Goal: Task Accomplishment & Management: Manage account settings

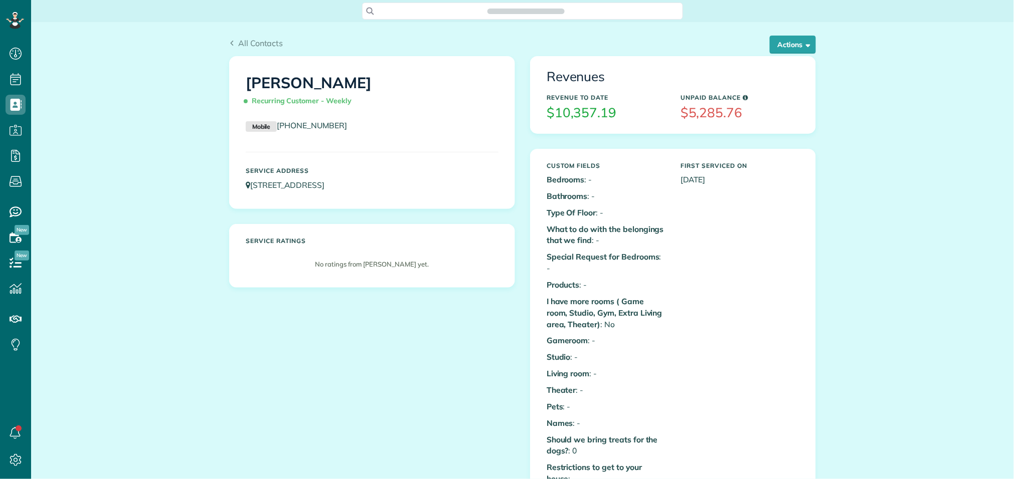
scroll to position [597, 0]
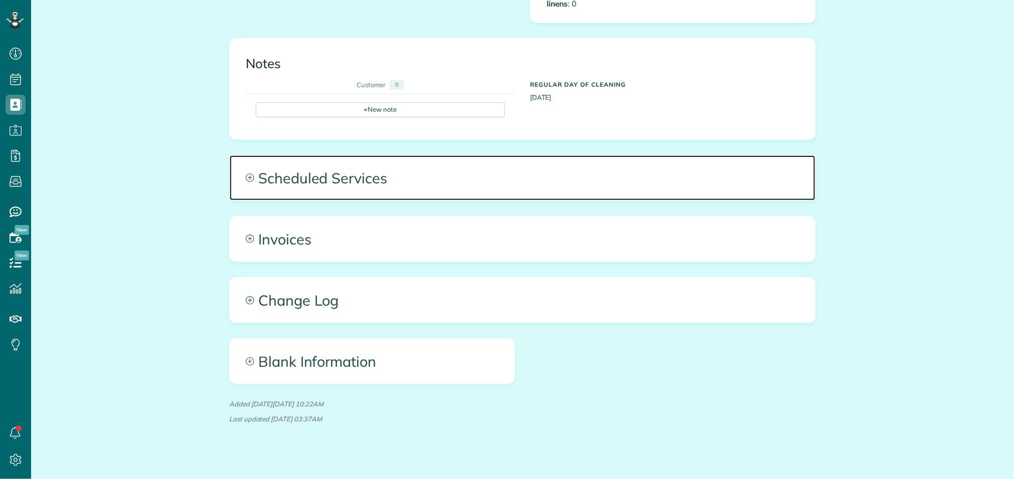
click at [402, 177] on span "Scheduled Services" at bounding box center [523, 177] width 586 height 45
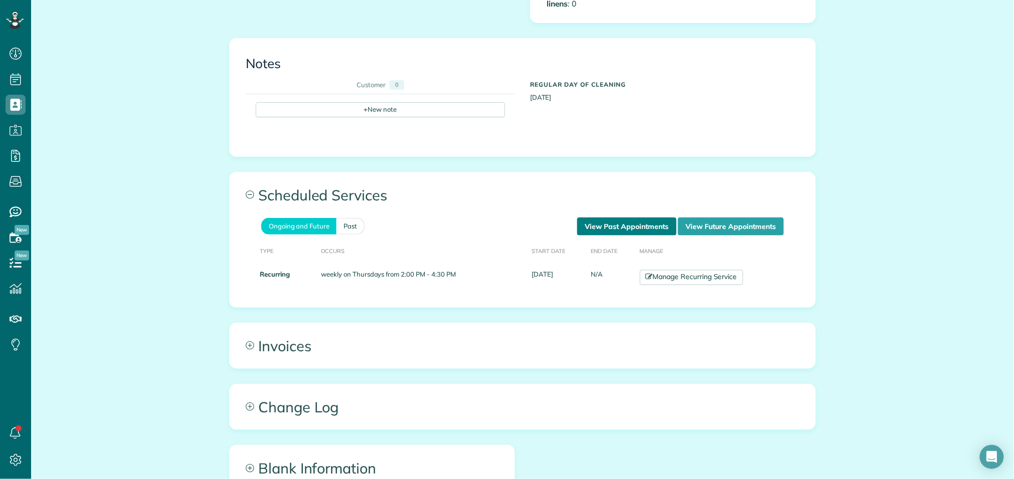
click at [596, 218] on link "View Past Appointments" at bounding box center [626, 227] width 99 height 18
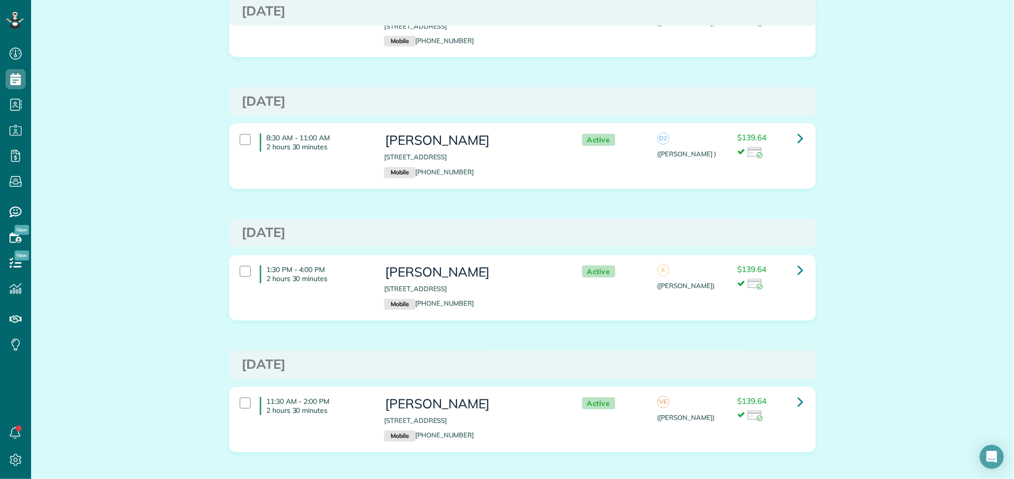
scroll to position [833, 0]
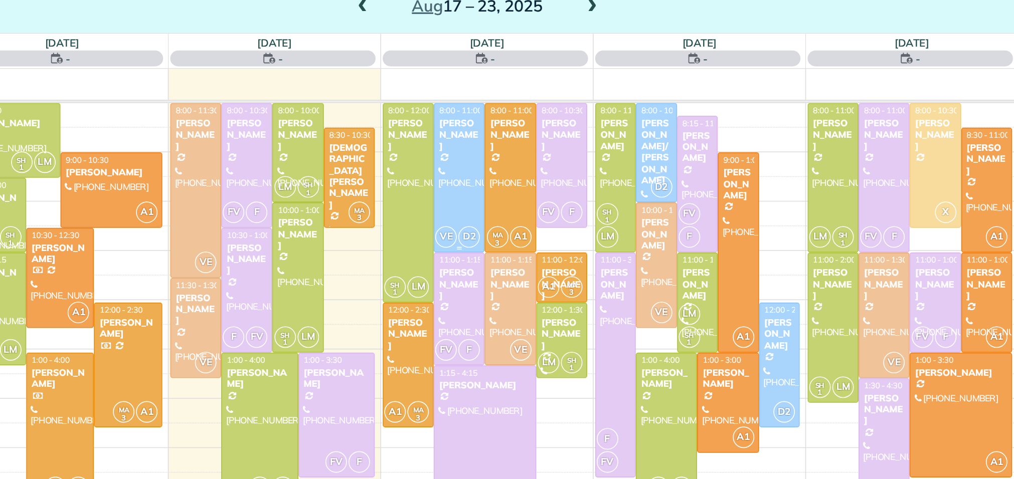
scroll to position [4, 4]
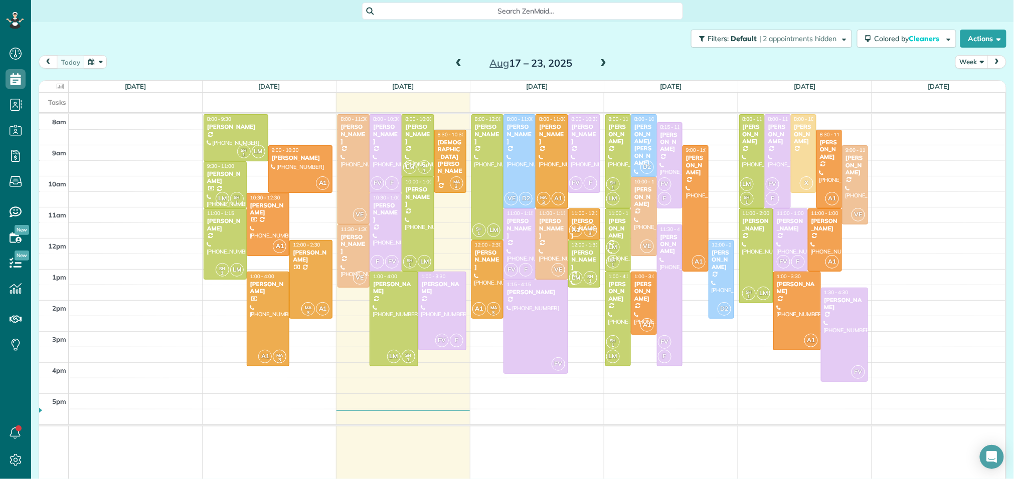
scroll to position [4, 4]
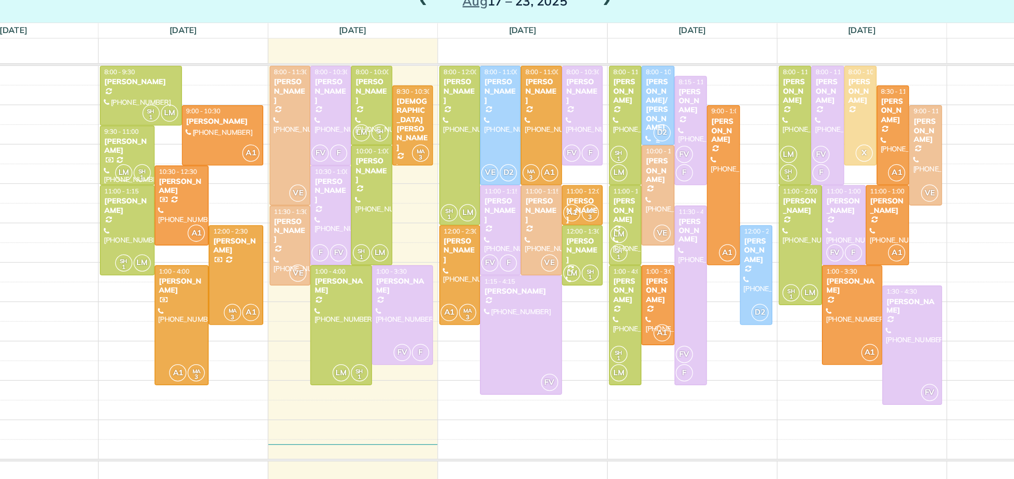
click at [645, 134] on div "Sherri/Louis Carfagno Cabler" at bounding box center [644, 144] width 20 height 43
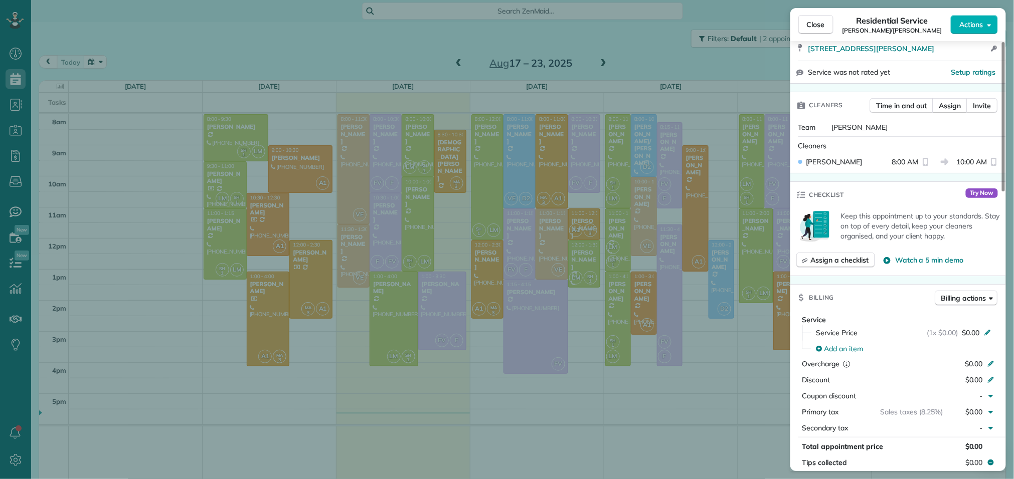
scroll to position [217, 0]
click at [989, 328] on icon at bounding box center [988, 331] width 8 height 8
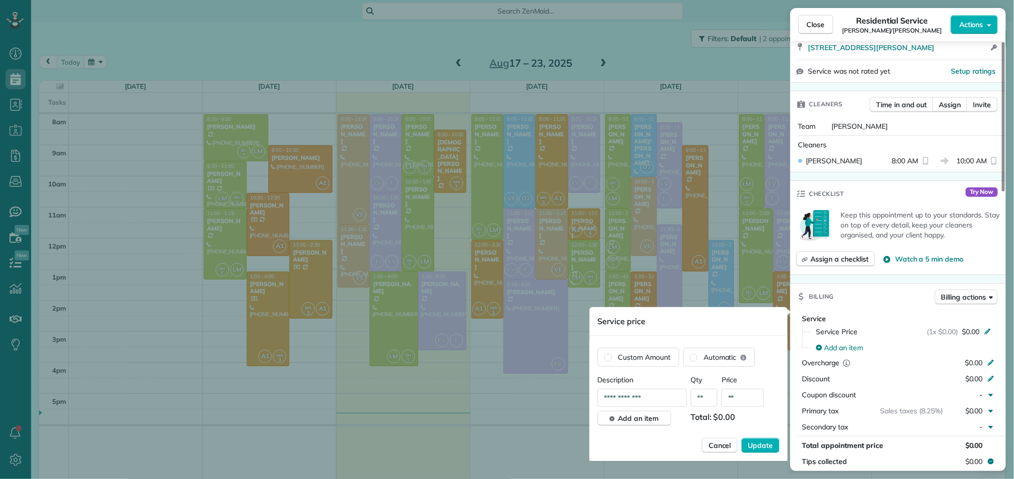
click at [740, 402] on input "**" at bounding box center [743, 398] width 43 height 18
type input "***"
click at [768, 449] on span "Update" at bounding box center [760, 446] width 25 height 10
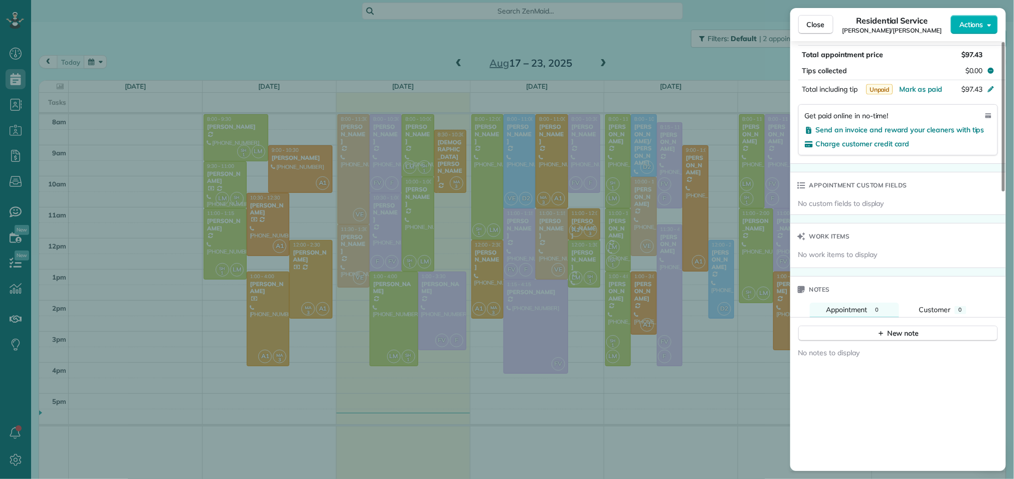
scroll to position [609, 0]
click at [895, 335] on div "New note" at bounding box center [898, 333] width 42 height 11
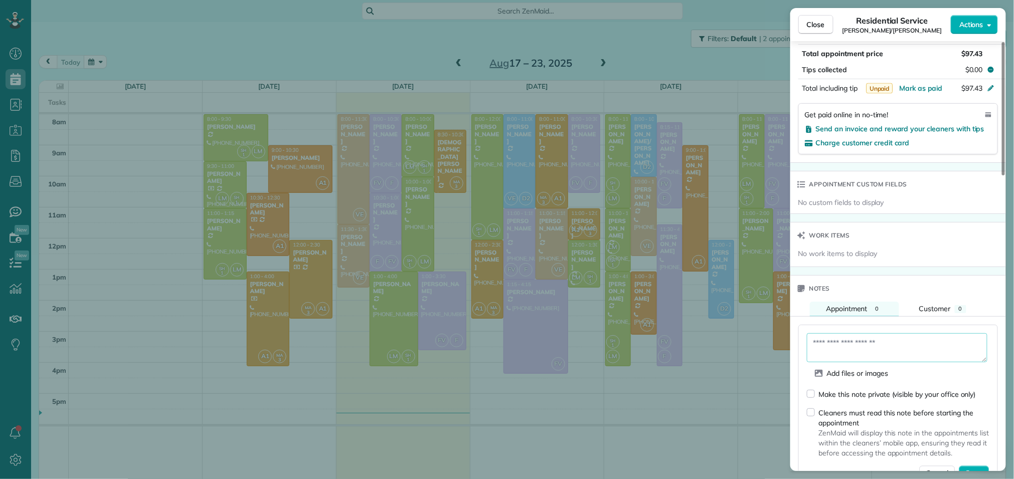
click at [884, 345] on textarea at bounding box center [897, 348] width 181 height 29
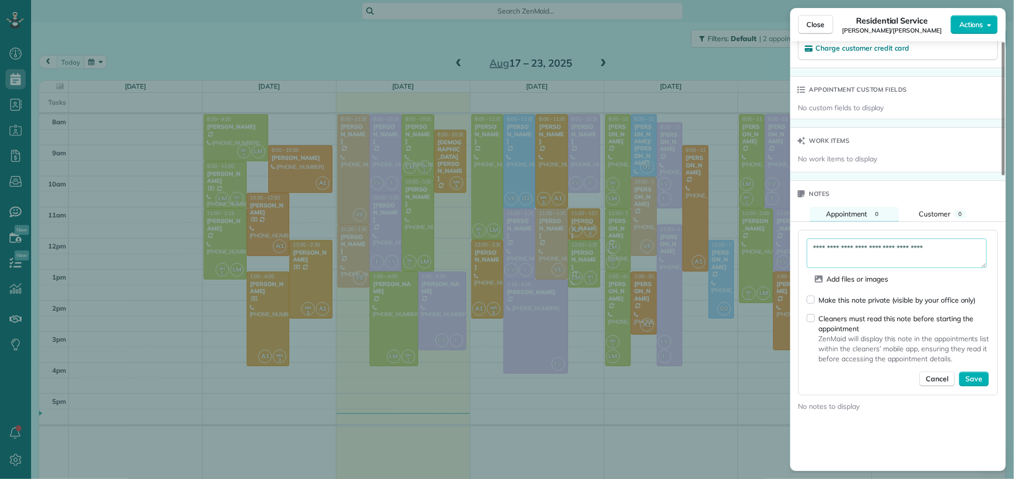
scroll to position [705, 0]
type textarea "**********"
click at [980, 378] on span "Save" at bounding box center [974, 379] width 17 height 10
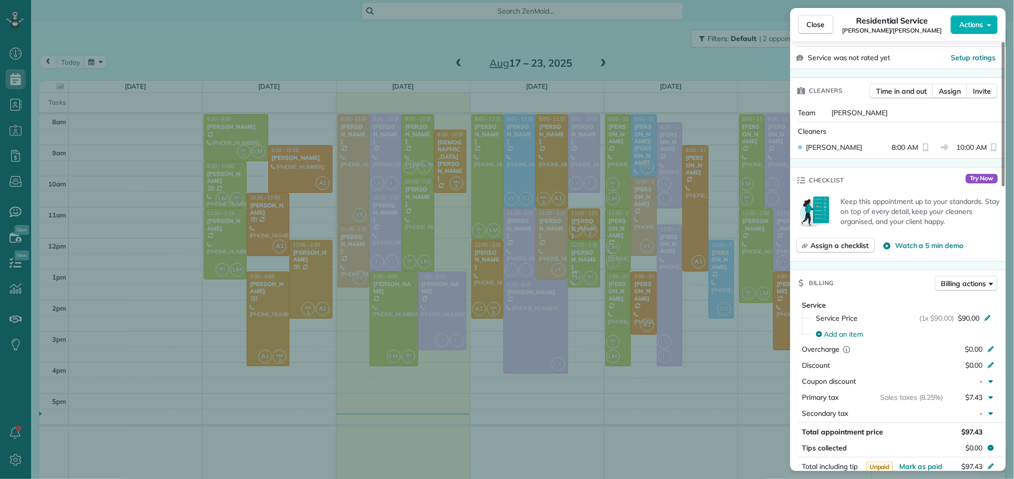
scroll to position [0, 0]
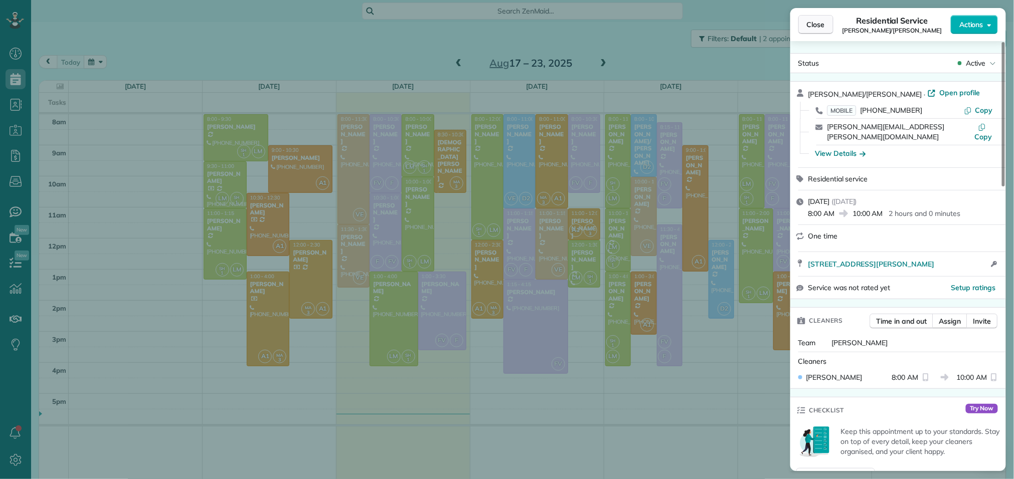
click at [817, 31] on button "Close" at bounding box center [815, 24] width 35 height 19
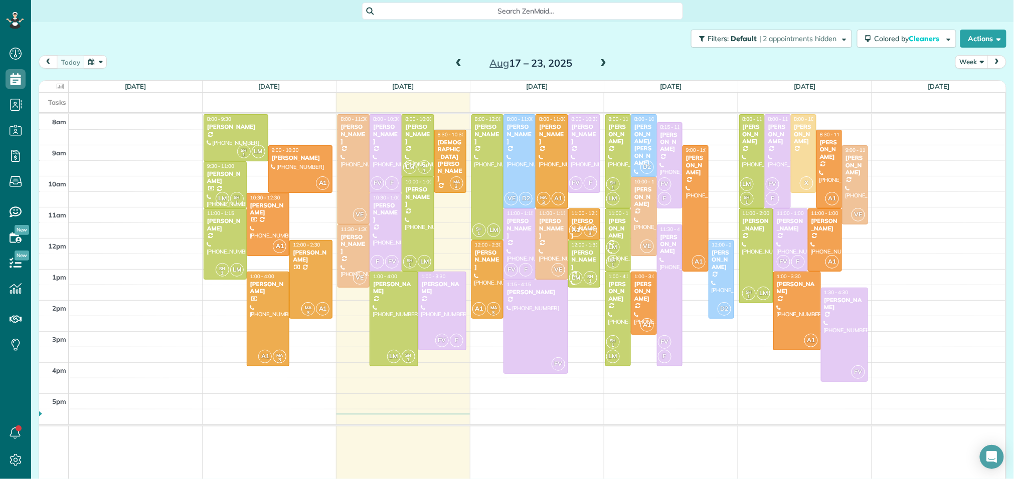
click at [598, 63] on span at bounding box center [603, 63] width 11 height 9
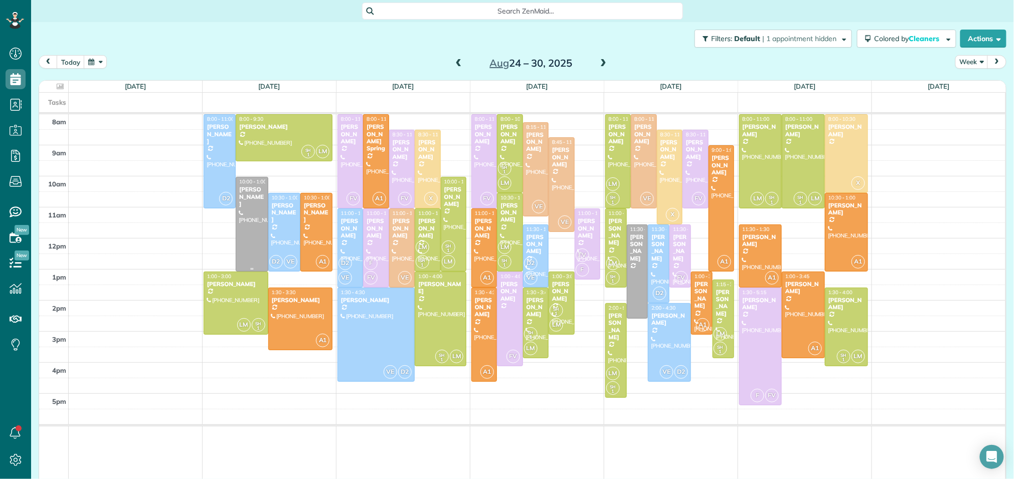
click at [253, 235] on div at bounding box center [251, 225] width 31 height 94
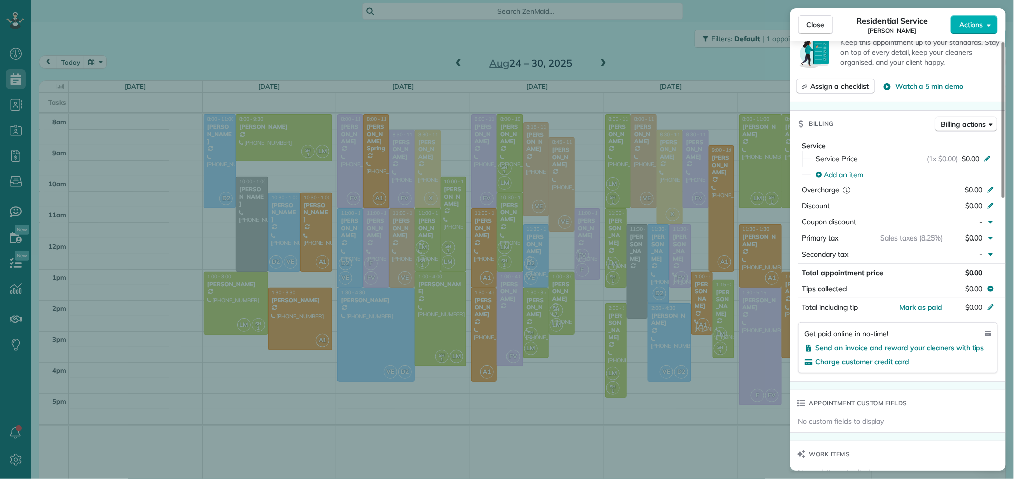
scroll to position [367, 0]
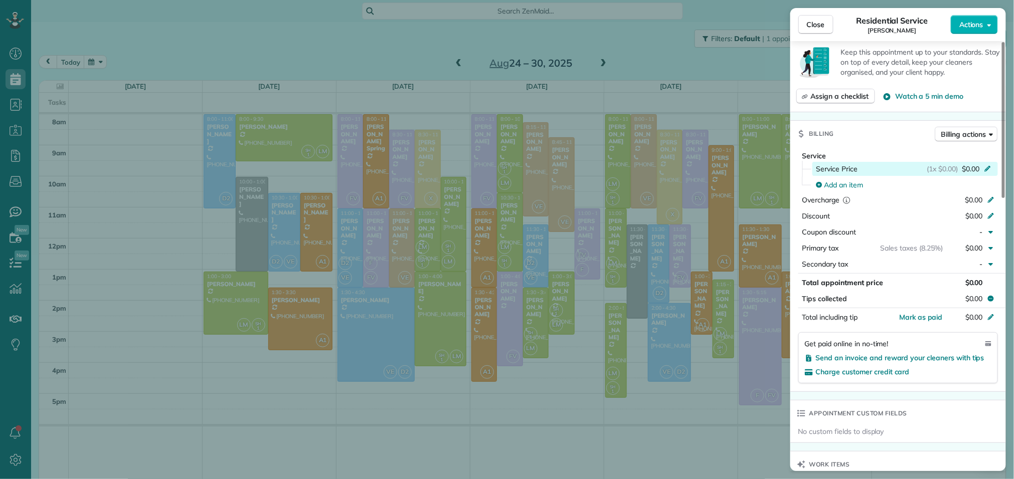
click at [991, 172] on icon at bounding box center [988, 168] width 8 height 8
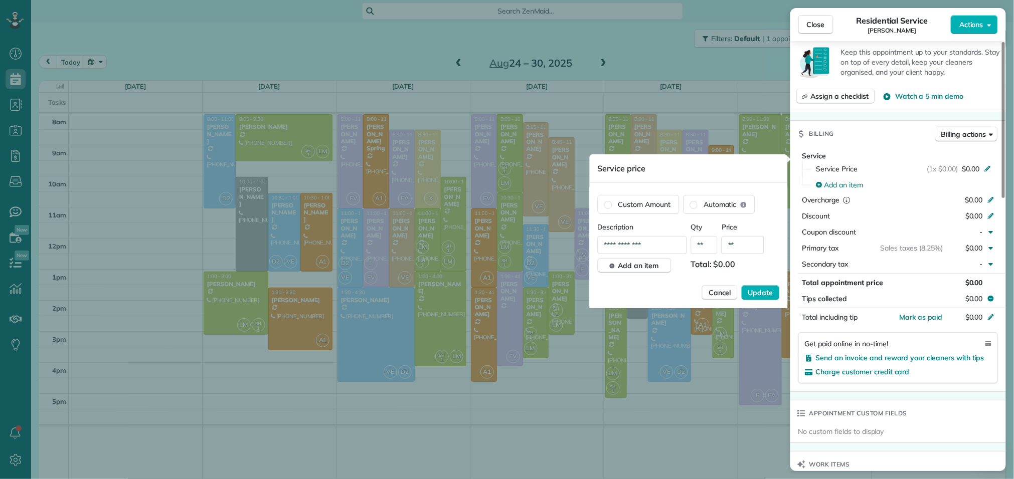
click at [667, 244] on input "**********" at bounding box center [642, 245] width 89 height 18
click at [743, 249] on input "**" at bounding box center [743, 245] width 43 height 18
type input "****"
click at [758, 295] on span "Update" at bounding box center [760, 293] width 25 height 10
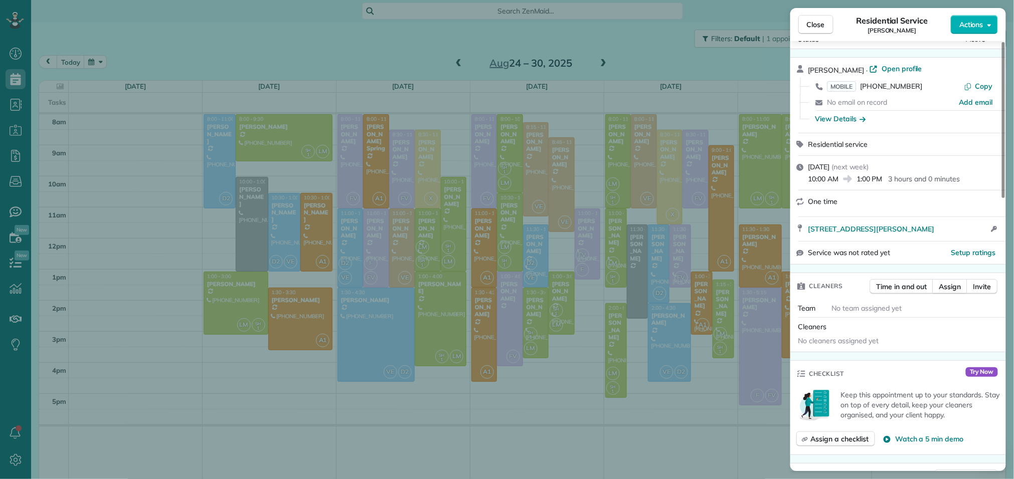
scroll to position [0, 0]
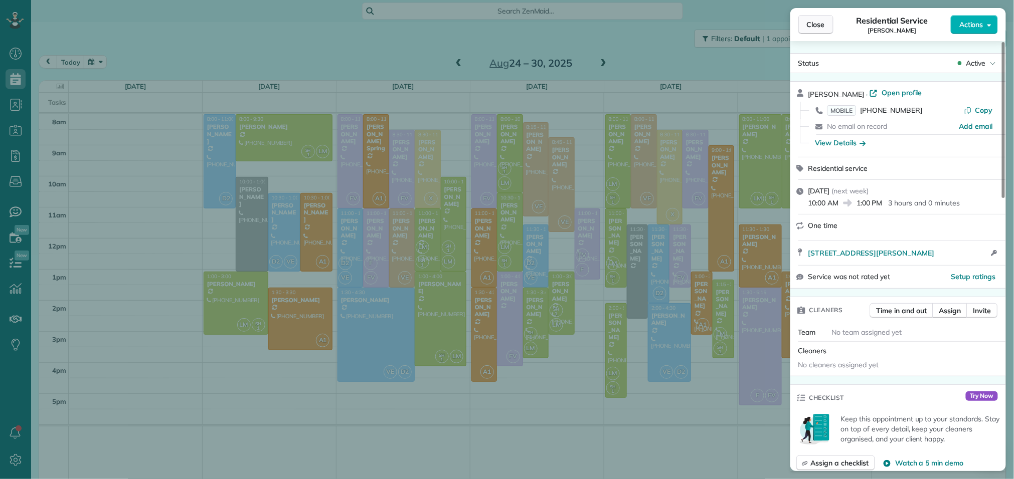
click at [817, 29] on span "Close" at bounding box center [816, 25] width 18 height 10
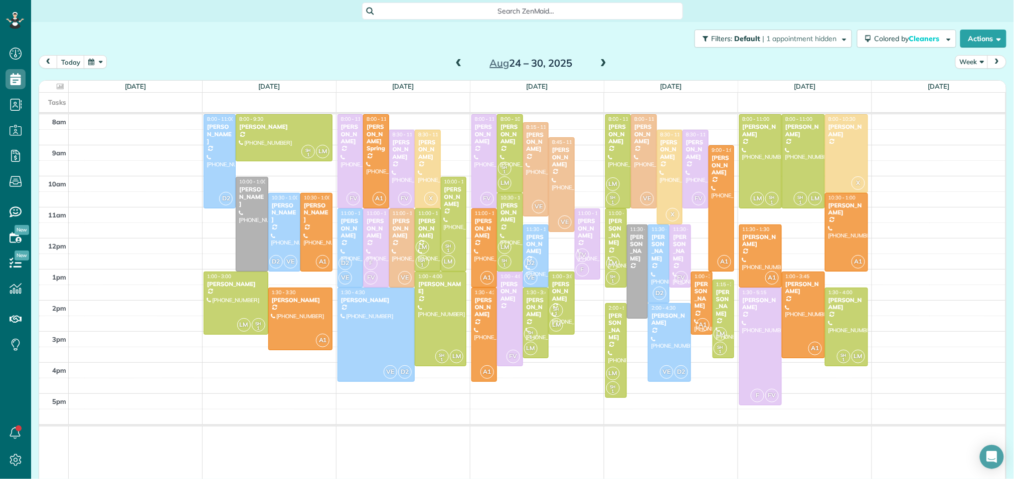
click at [459, 63] on span at bounding box center [458, 63] width 11 height 9
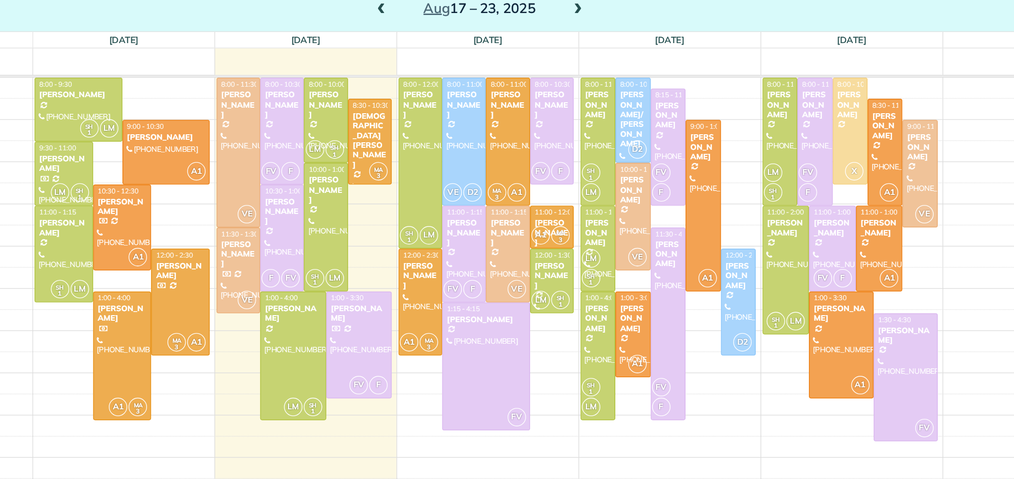
click at [606, 63] on span at bounding box center [603, 63] width 11 height 9
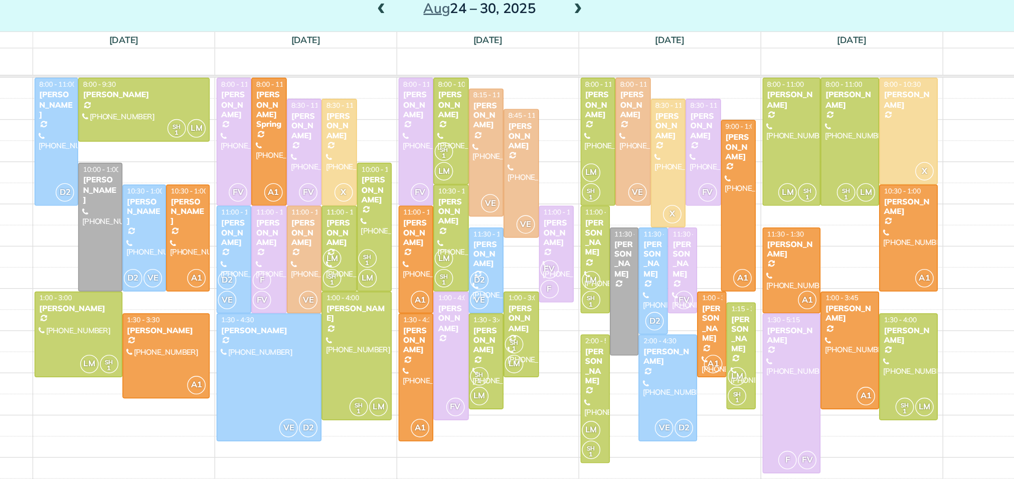
click at [458, 64] on span at bounding box center [458, 63] width 11 height 9
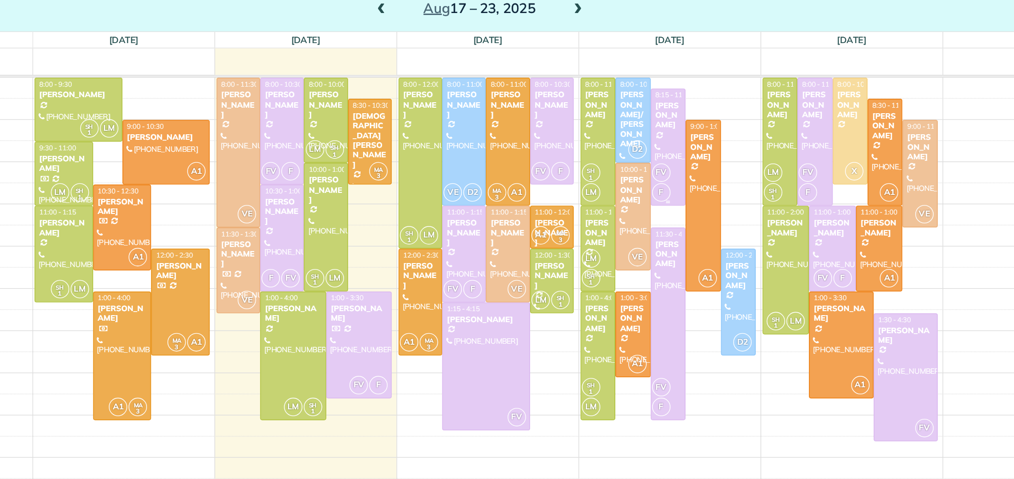
click at [671, 128] on span "8:15 - 11:00" at bounding box center [674, 127] width 27 height 7
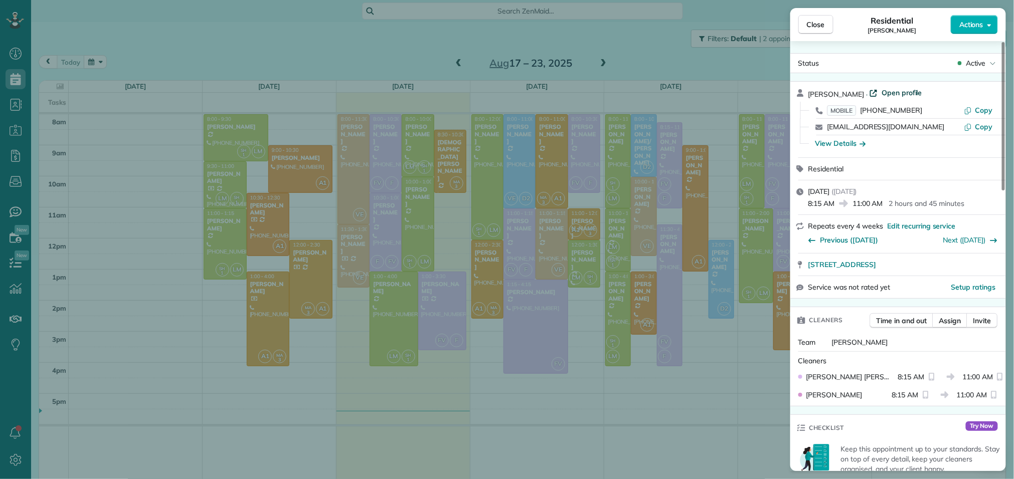
click at [882, 95] on span "Open profile" at bounding box center [902, 93] width 41 height 10
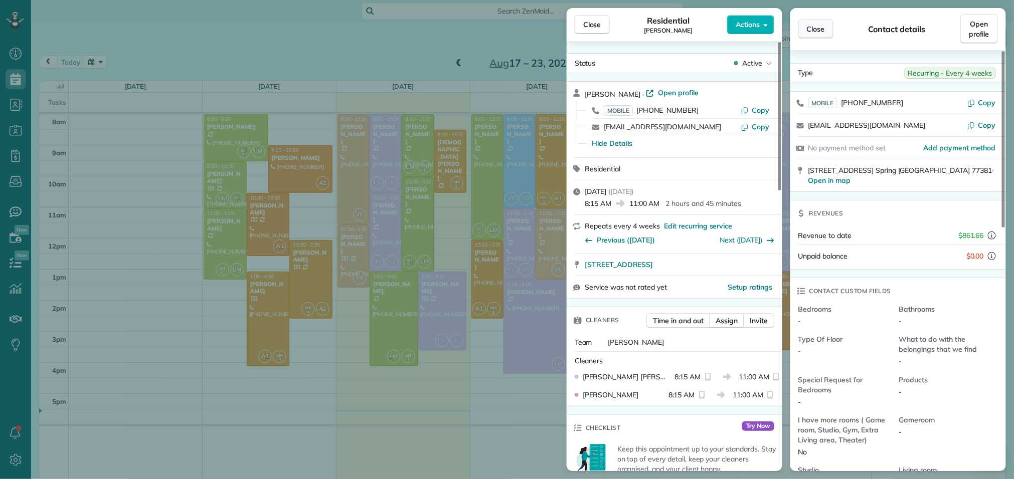
click at [812, 25] on span "Close" at bounding box center [816, 29] width 18 height 10
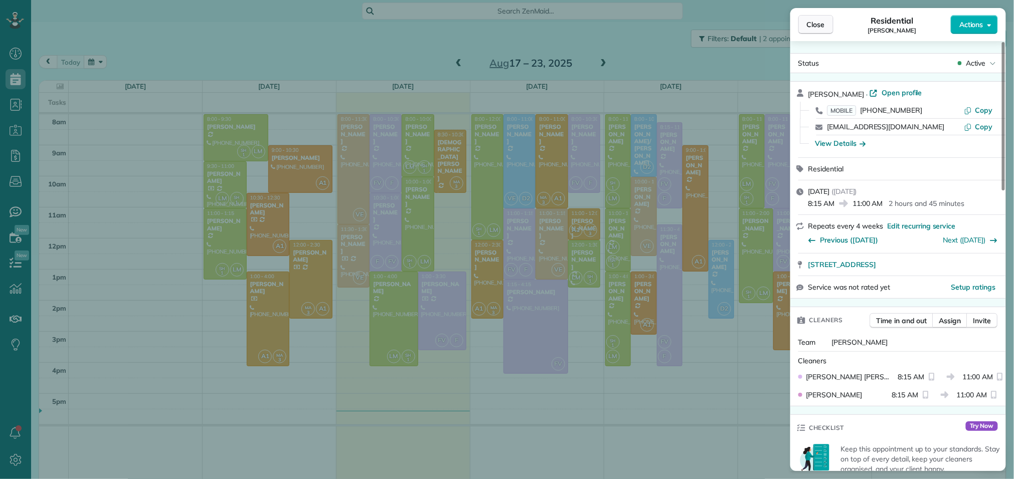
click at [806, 22] on button "Close" at bounding box center [815, 24] width 35 height 19
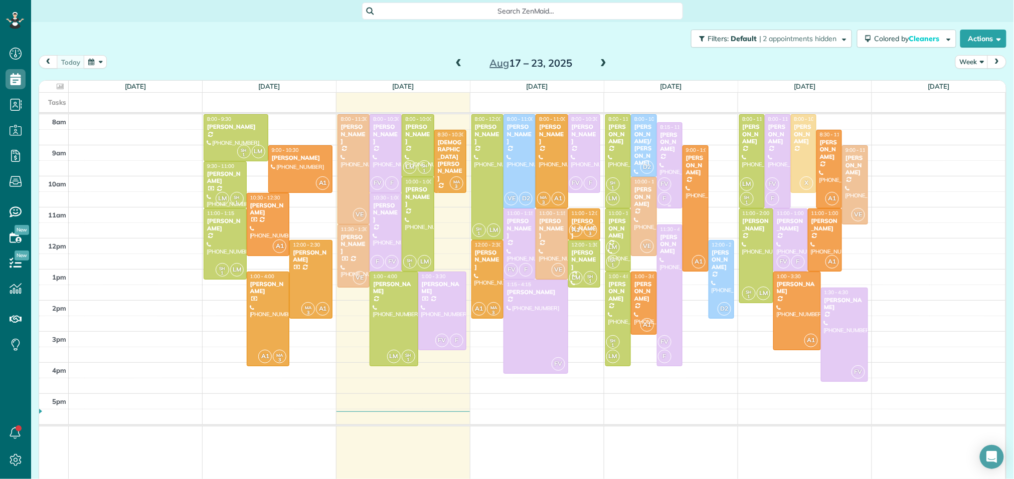
click at [672, 157] on div at bounding box center [670, 166] width 25 height 86
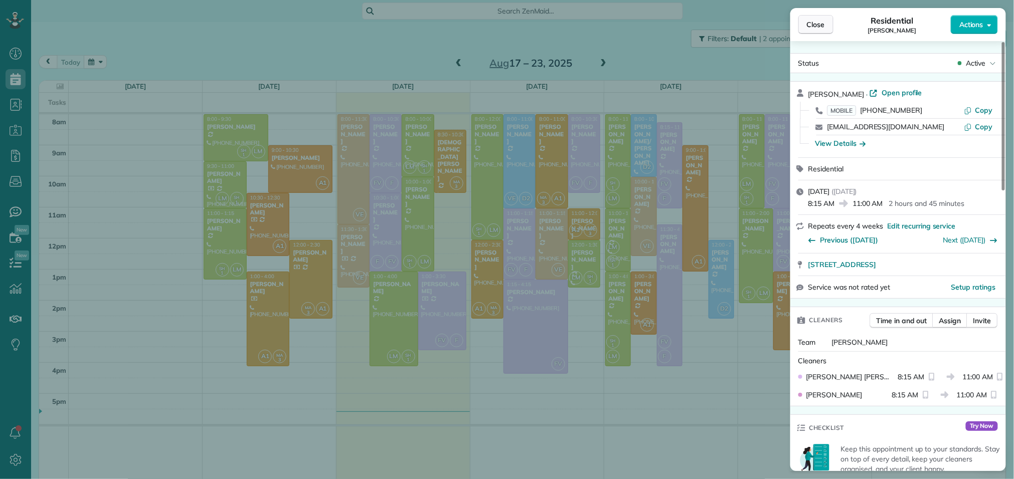
click at [811, 25] on span "Close" at bounding box center [816, 25] width 18 height 10
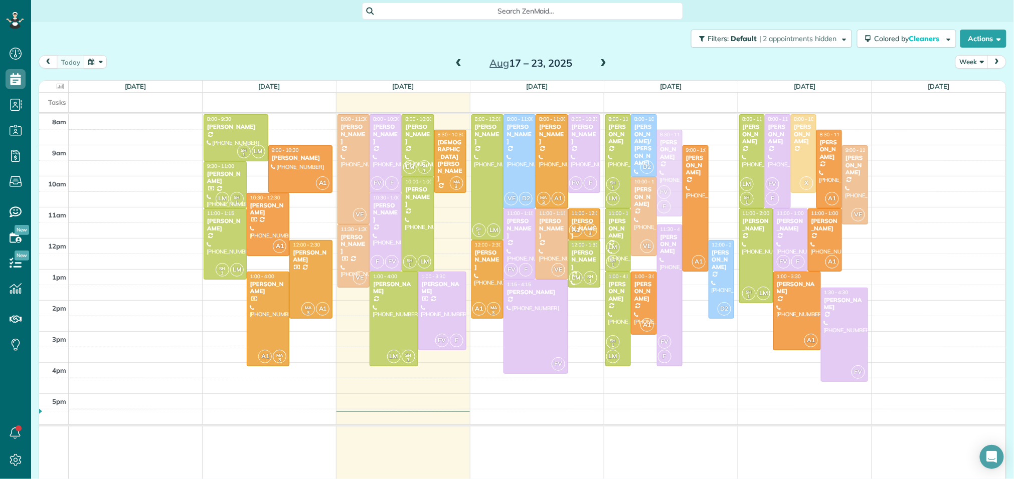
drag, startPoint x: 669, startPoint y: 168, endPoint x: 670, endPoint y: 177, distance: 8.6
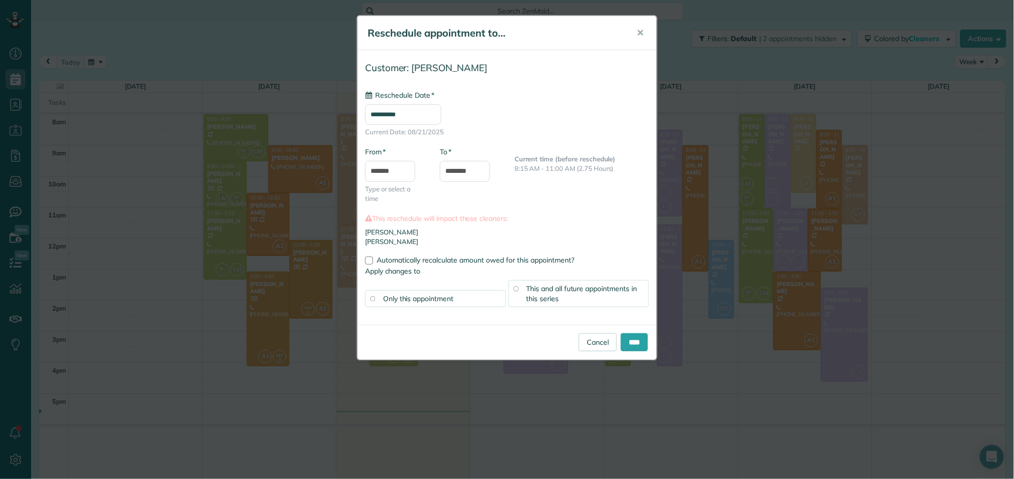
click at [390, 114] on input "**********" at bounding box center [403, 114] width 76 height 21
click at [444, 234] on link "28" at bounding box center [444, 232] width 16 height 16
type input "**********"
click at [563, 291] on span "This and all future appointments in this series" at bounding box center [582, 293] width 111 height 19
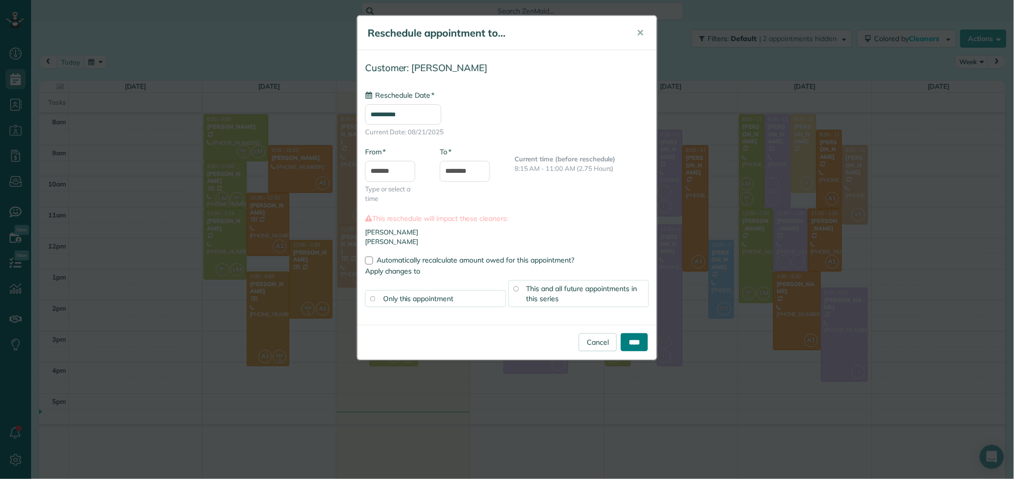
click at [637, 346] on input "****" at bounding box center [634, 343] width 27 height 18
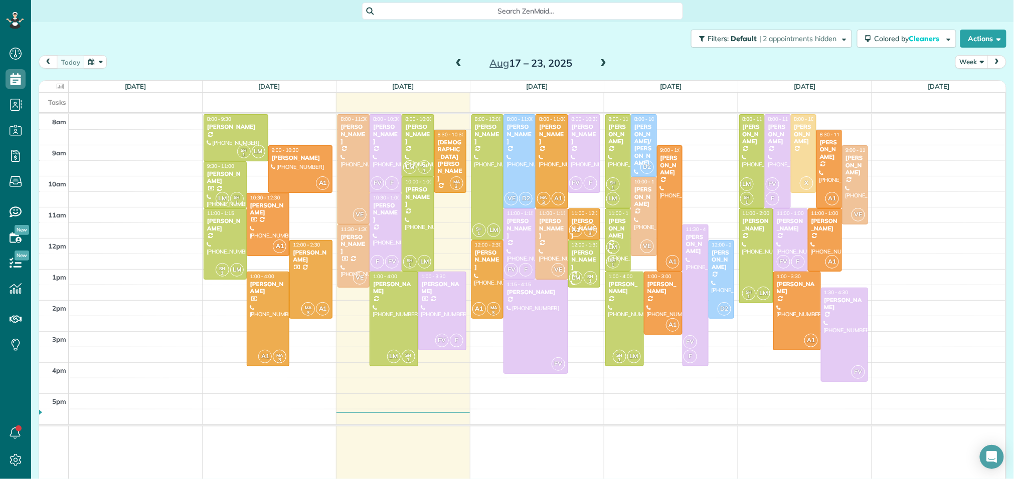
click at [604, 67] on span at bounding box center [603, 63] width 11 height 9
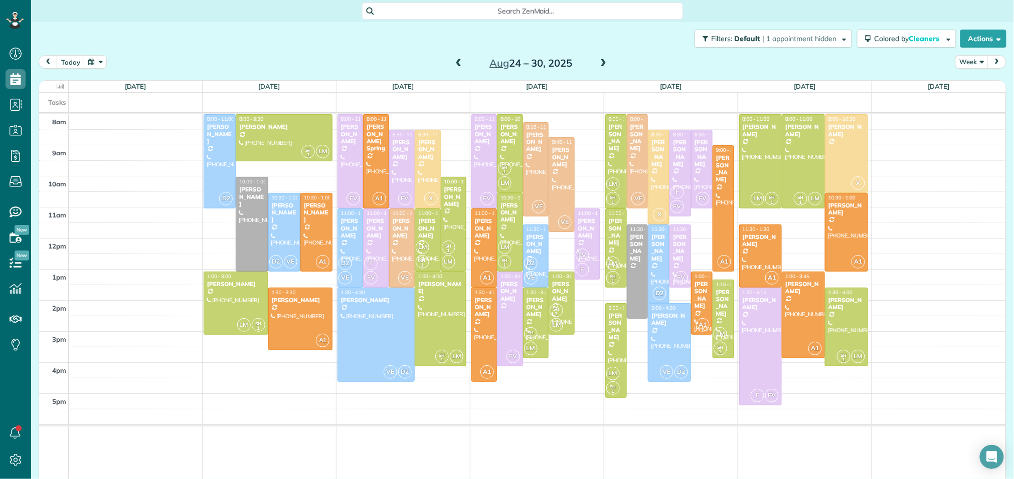
click at [453, 63] on span at bounding box center [458, 63] width 11 height 9
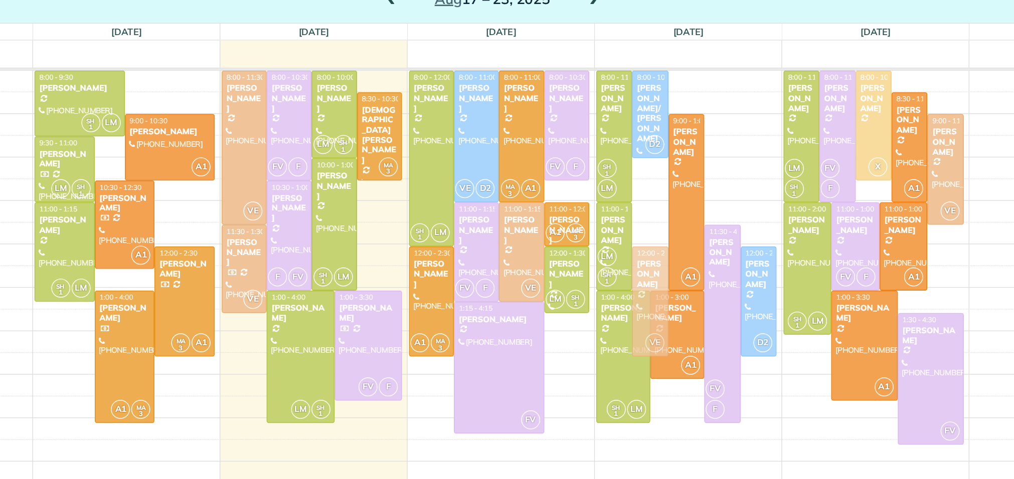
drag, startPoint x: 644, startPoint y: 217, endPoint x: 645, endPoint y: 278, distance: 61.2
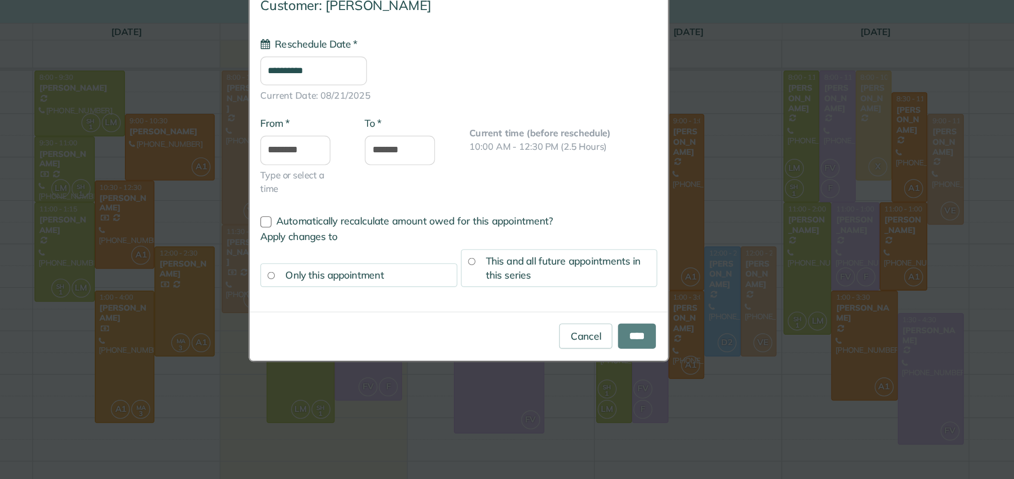
type input "**********"
click at [545, 264] on span "This and all future appointments in this series" at bounding box center [582, 255] width 111 height 19
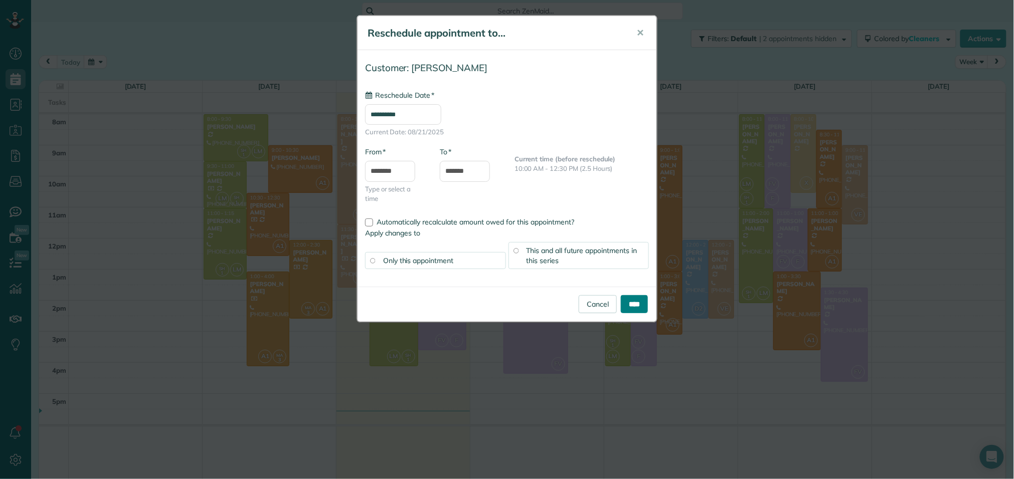
click at [630, 302] on input "****" at bounding box center [634, 304] width 27 height 18
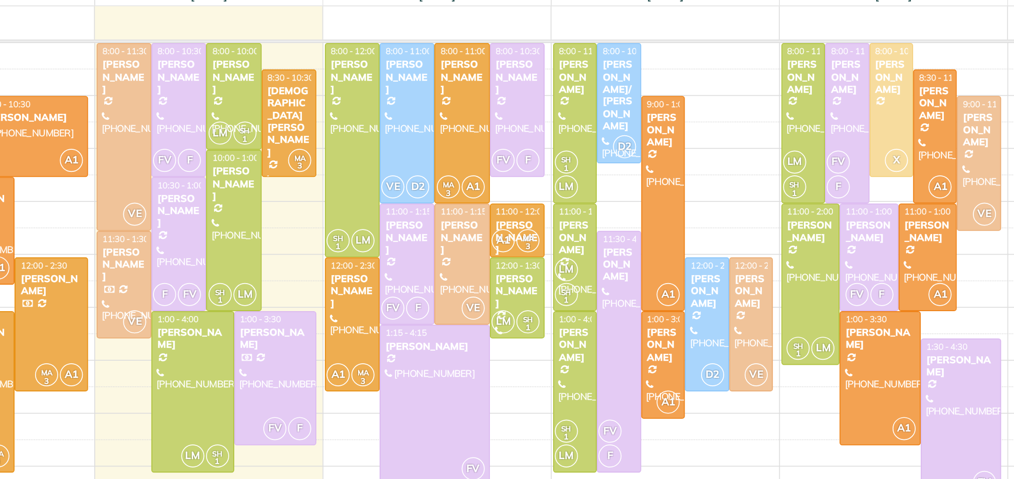
drag, startPoint x: 637, startPoint y: 177, endPoint x: 640, endPoint y: 183, distance: 6.7
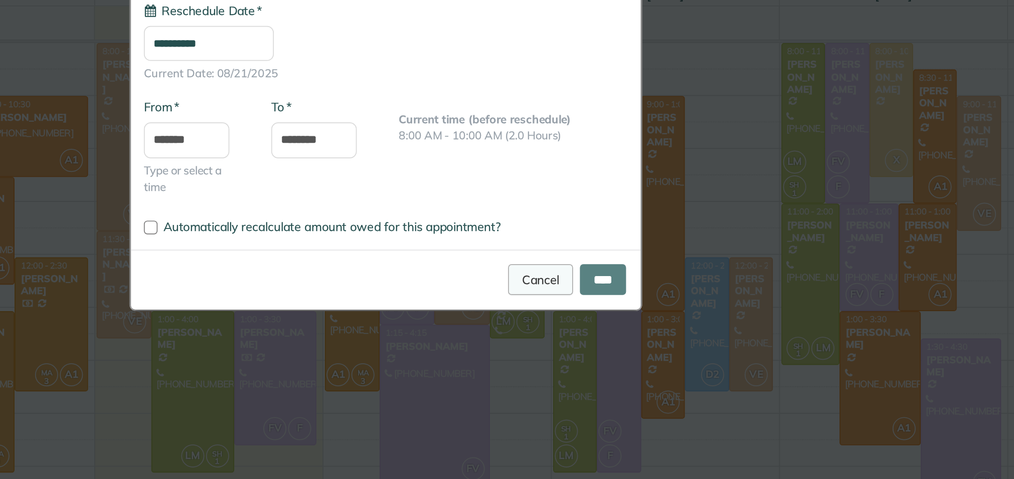
type input "**********"
click at [581, 257] on link "Cancel" at bounding box center [598, 253] width 38 height 18
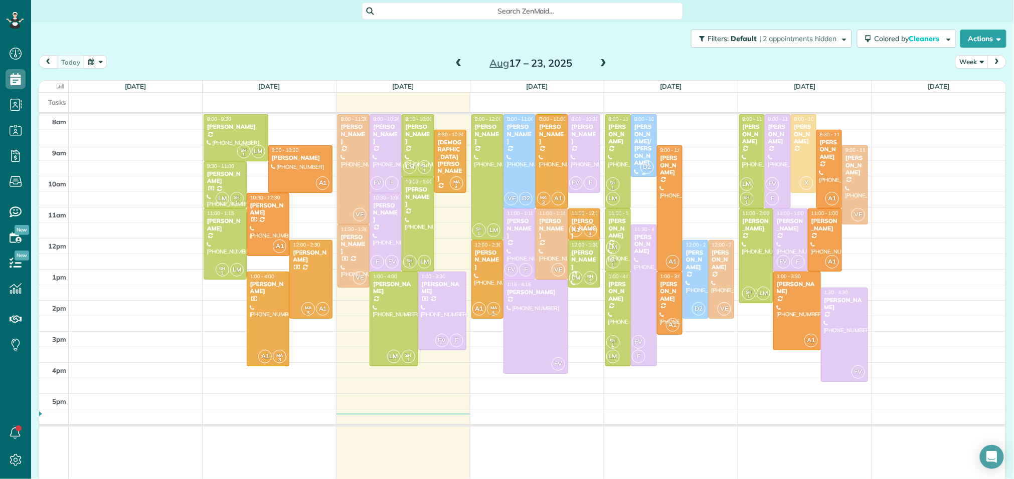
click at [643, 127] on div "[PERSON_NAME]/[PERSON_NAME]" at bounding box center [644, 144] width 20 height 43
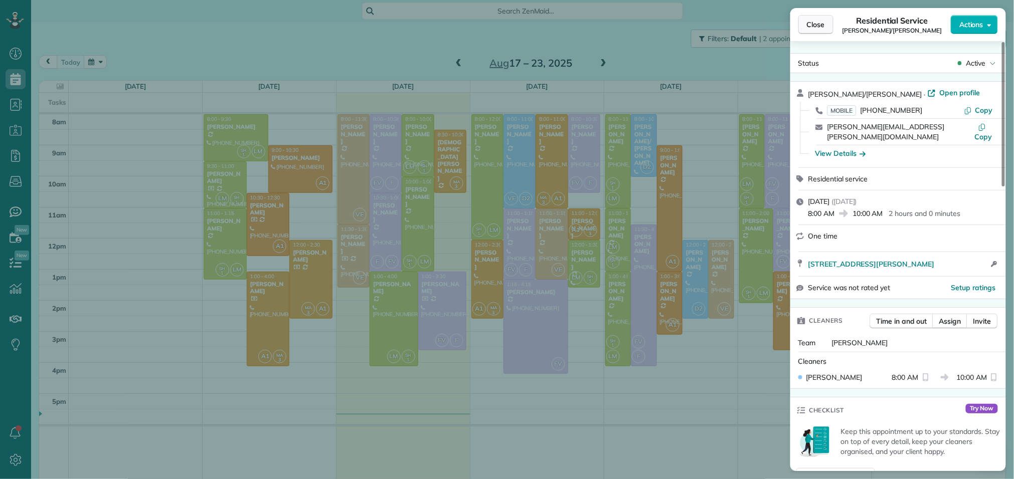
click at [824, 27] on span "Close" at bounding box center [816, 25] width 18 height 10
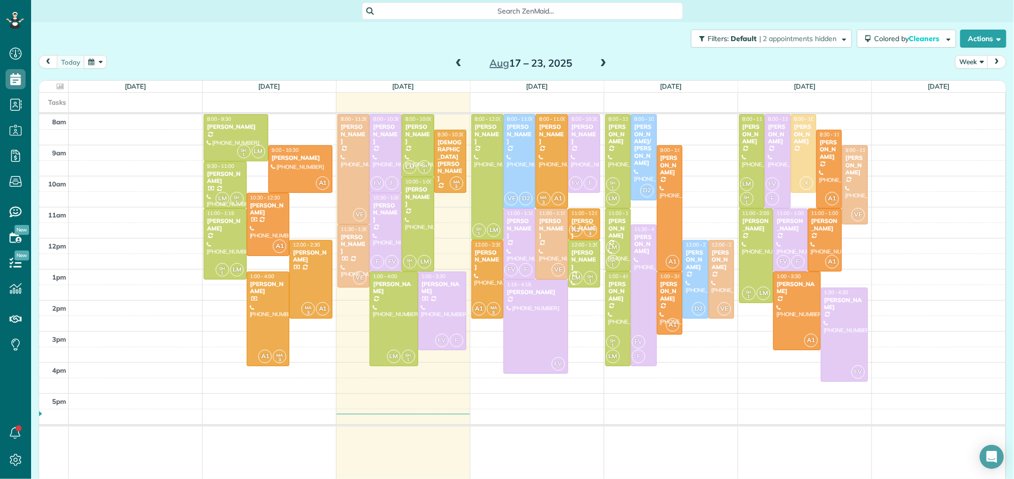
drag, startPoint x: 644, startPoint y: 177, endPoint x: 645, endPoint y: 197, distance: 19.6
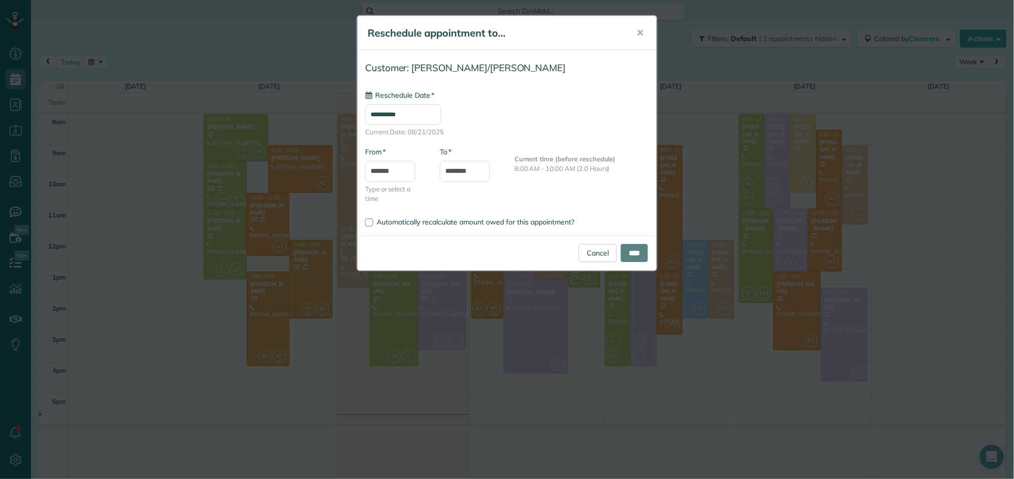
type input "**********"
click at [456, 180] on body "Dashboard Scheduling Calendar View List View Dispatch View - Weekly scheduling …" at bounding box center [507, 239] width 1014 height 479
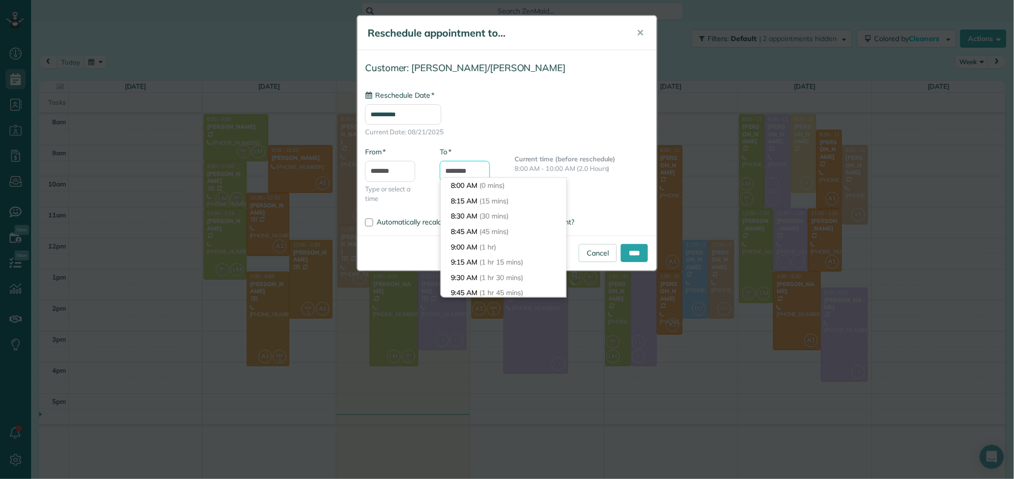
scroll to position [153, 0]
click at [473, 245] on li "11:30 AM (3 hrs 30 mins)" at bounding box center [503, 248] width 125 height 16
type input "********"
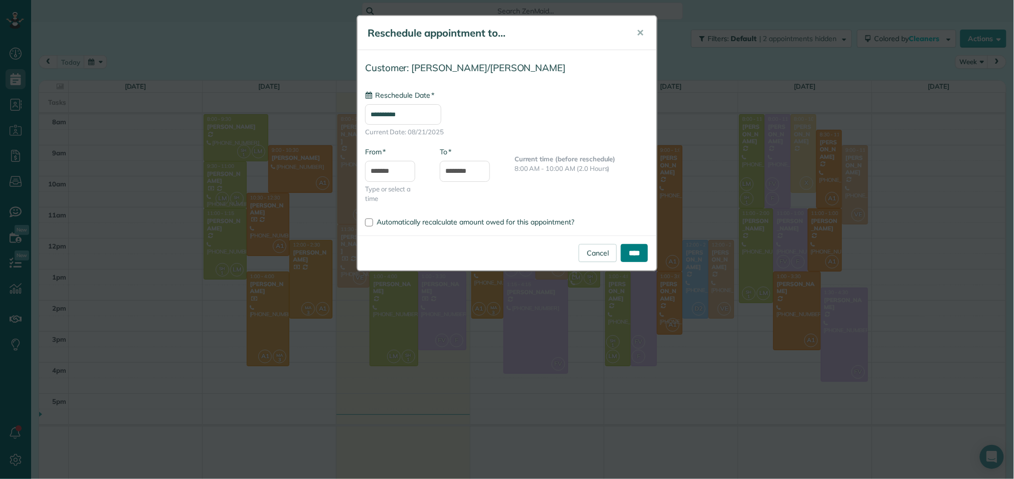
click at [629, 251] on input "****" at bounding box center [634, 253] width 27 height 18
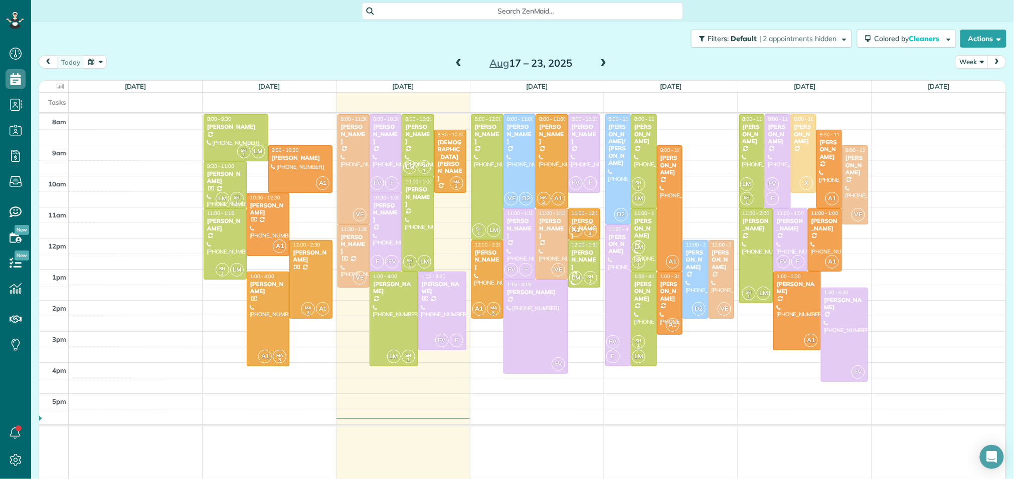
click at [604, 63] on span at bounding box center [603, 63] width 11 height 9
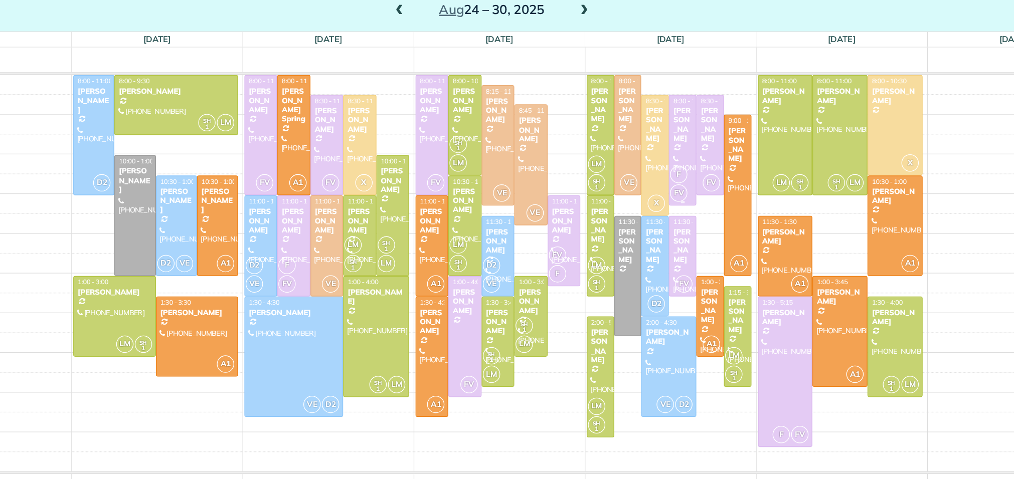
click at [679, 170] on div at bounding box center [680, 173] width 21 height 86
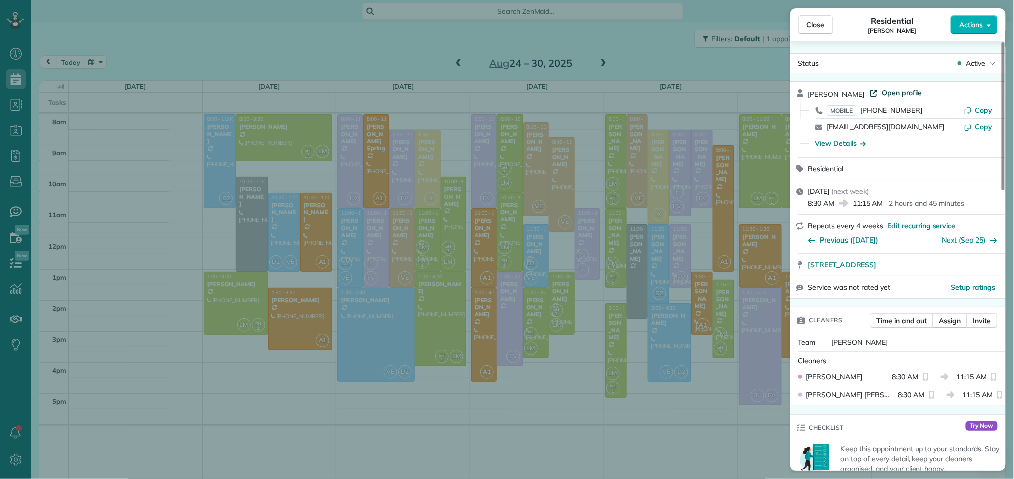
click at [886, 93] on span "Open profile" at bounding box center [902, 93] width 41 height 10
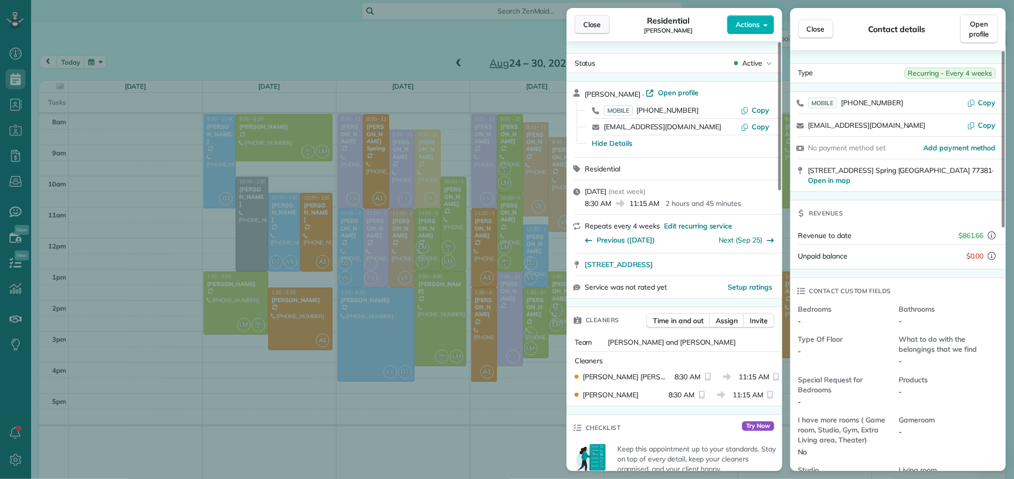
click at [595, 28] on span "Close" at bounding box center [592, 25] width 18 height 10
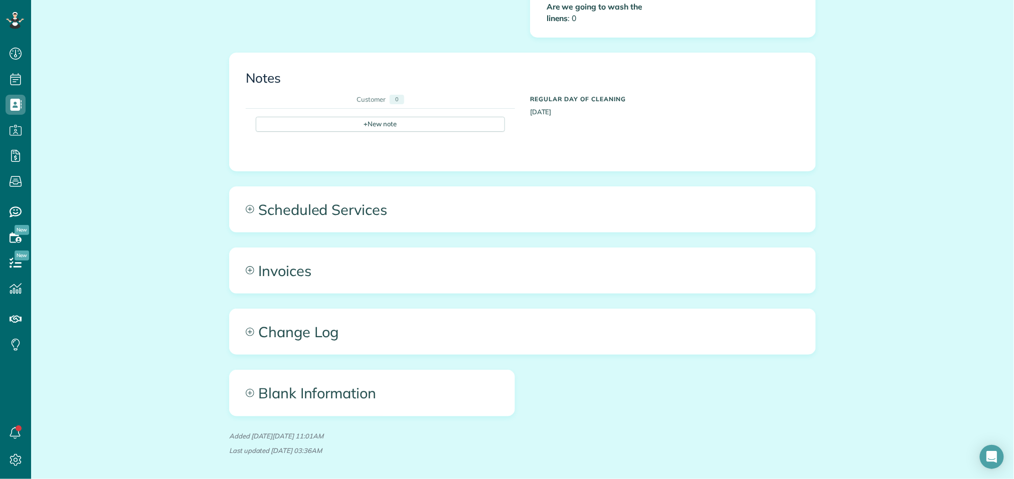
scroll to position [584, 0]
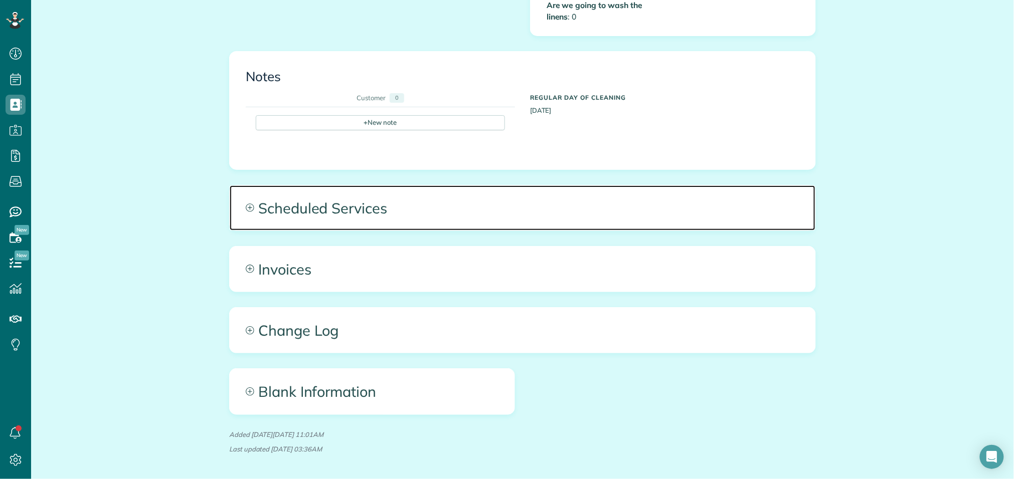
click at [410, 198] on span "Scheduled Services" at bounding box center [523, 208] width 586 height 45
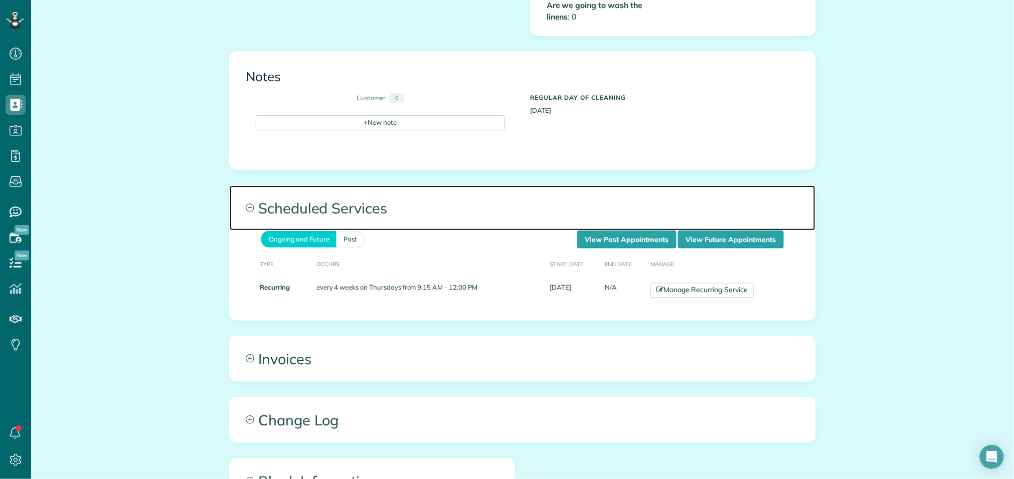
click at [616, 220] on span "Scheduled Services" at bounding box center [523, 208] width 586 height 45
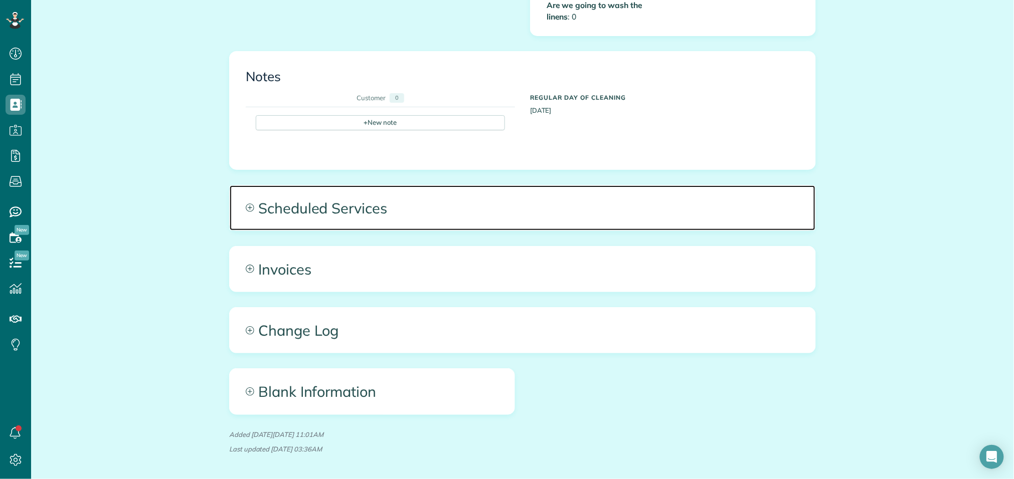
click at [616, 220] on span "Scheduled Services" at bounding box center [523, 208] width 586 height 45
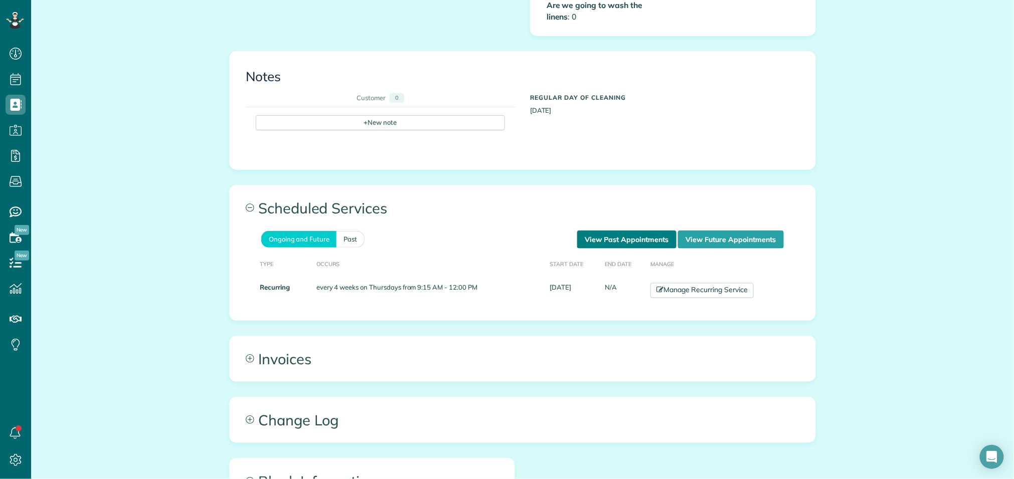
click at [617, 231] on link "View Past Appointments" at bounding box center [626, 240] width 99 height 18
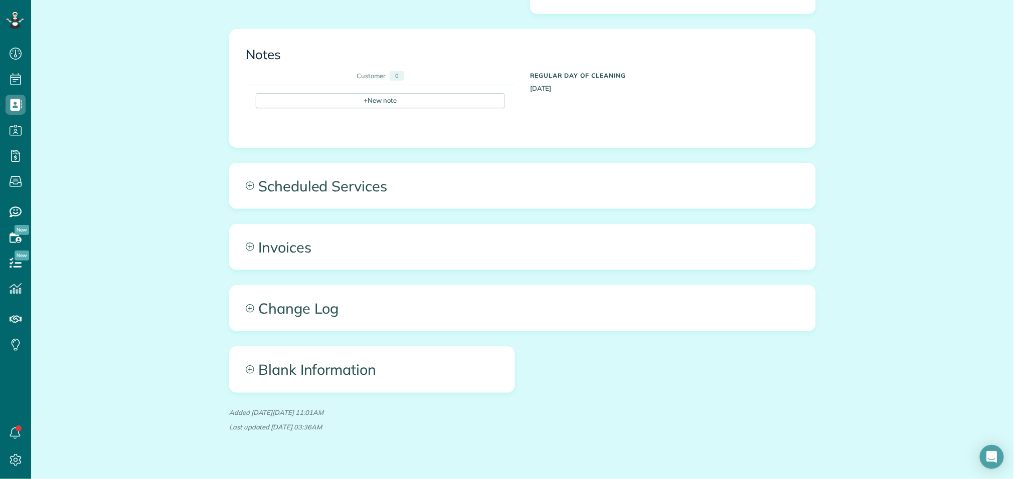
scroll to position [616, 0]
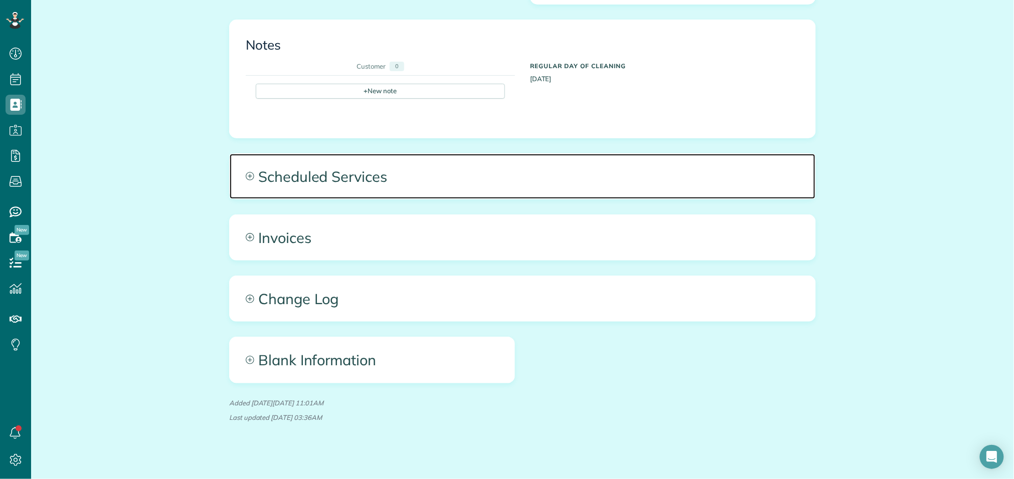
click at [417, 167] on span "Scheduled Services" at bounding box center [523, 176] width 586 height 45
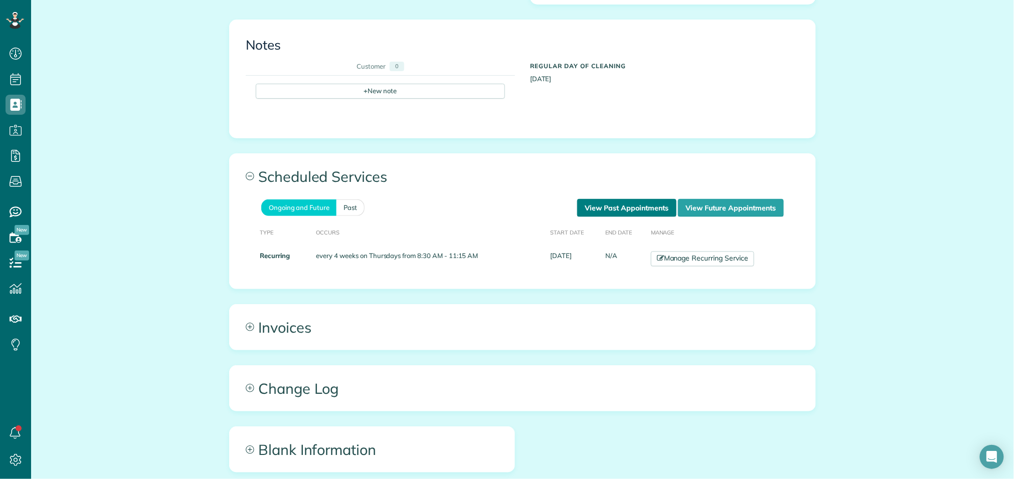
click at [647, 199] on link "View Past Appointments" at bounding box center [626, 208] width 99 height 18
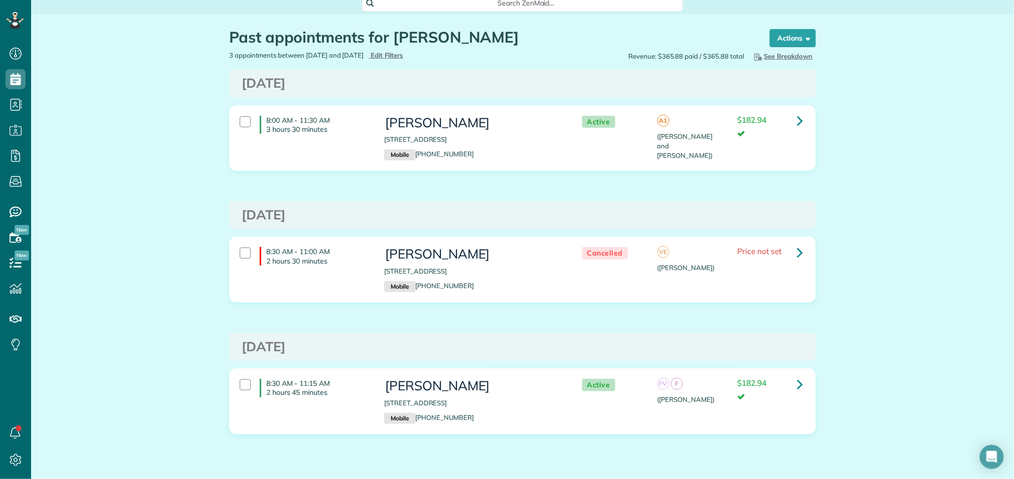
scroll to position [6, 0]
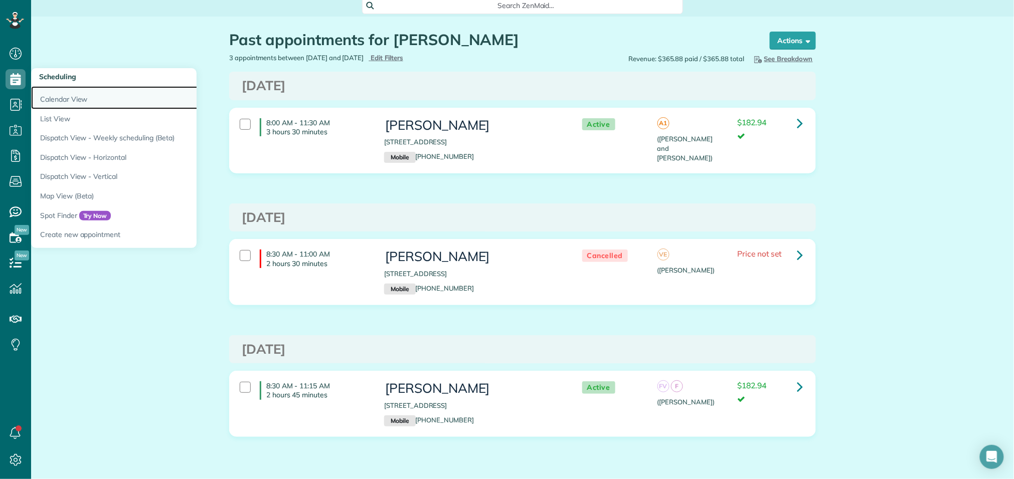
click at [63, 97] on link "Calendar View" at bounding box center [156, 97] width 251 height 23
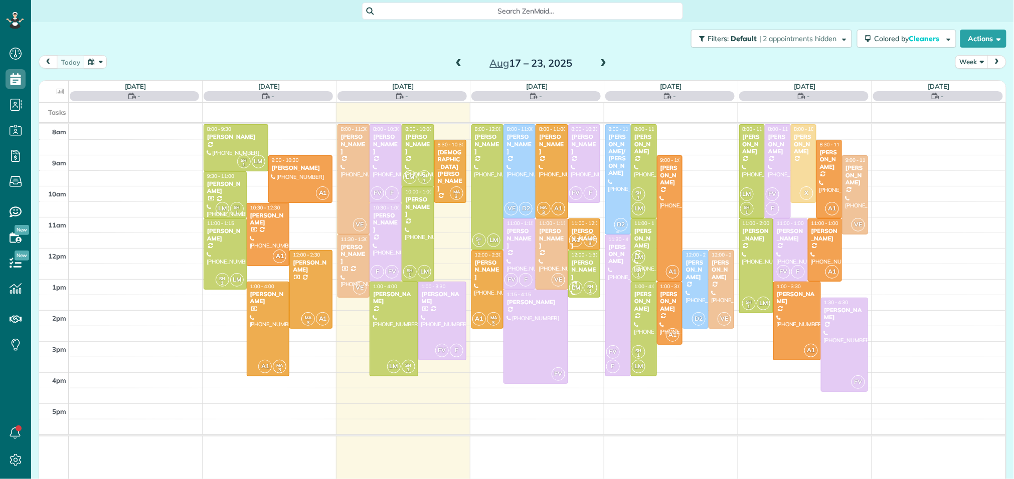
scroll to position [4, 4]
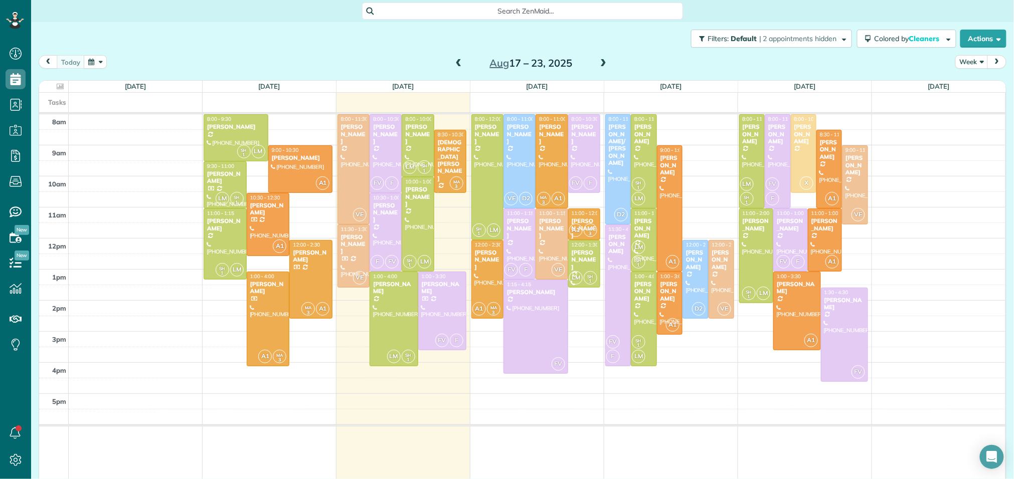
click at [603, 58] on span at bounding box center [603, 63] width 11 height 15
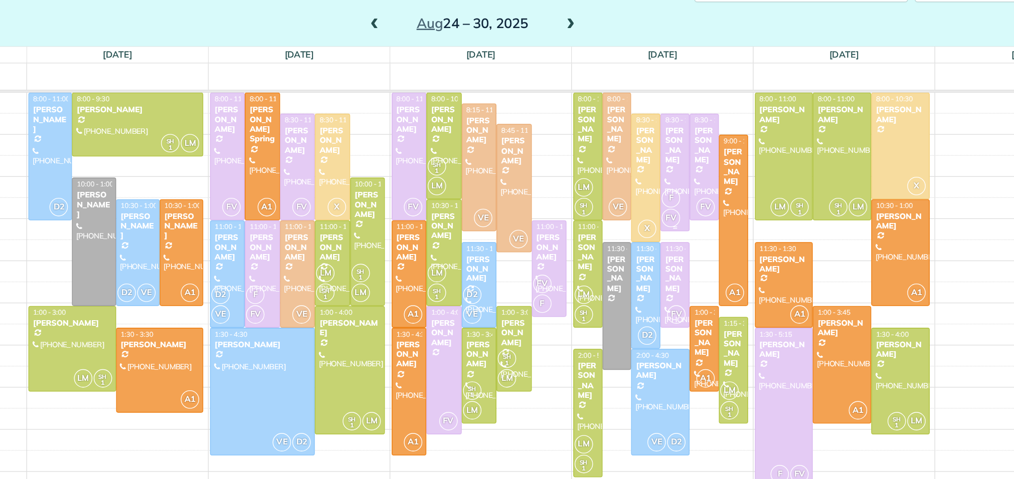
click at [681, 178] on div at bounding box center [680, 173] width 21 height 86
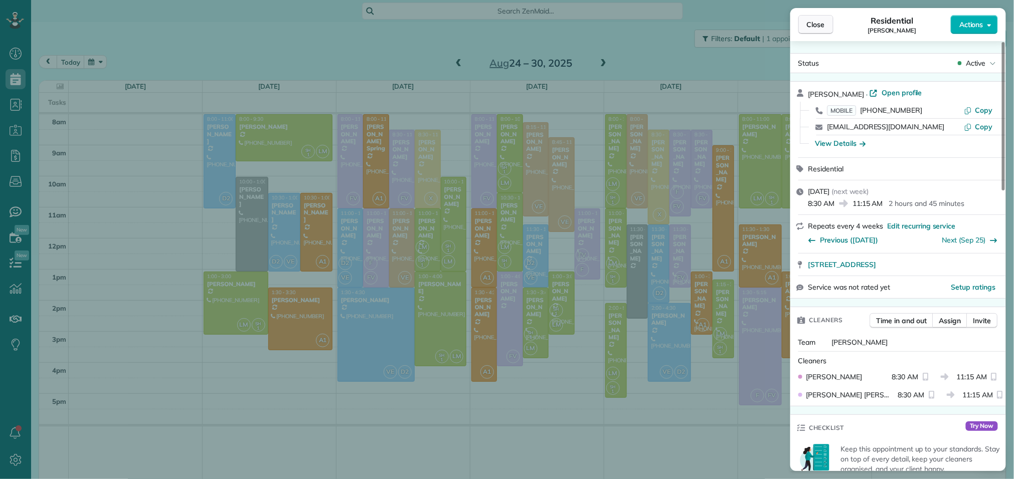
click at [817, 26] on span "Close" at bounding box center [816, 25] width 18 height 10
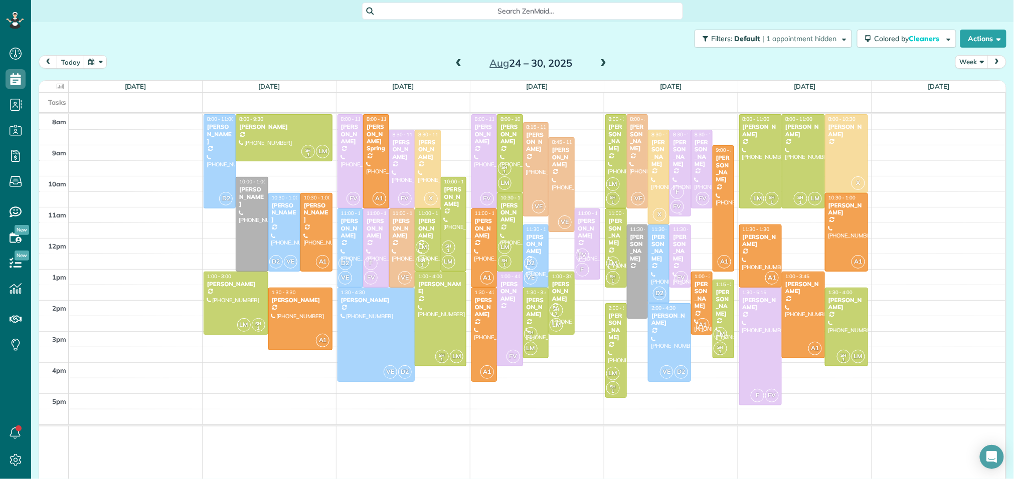
click at [682, 182] on div at bounding box center [680, 173] width 21 height 86
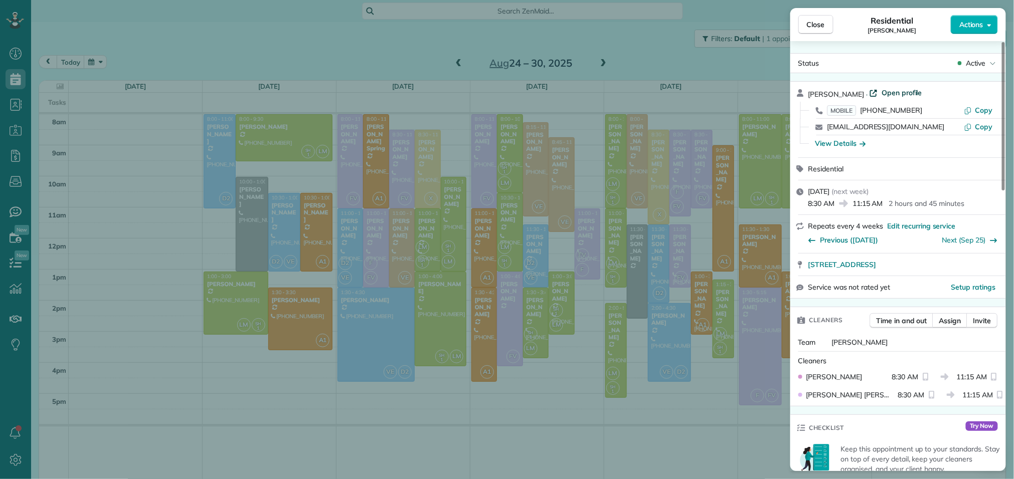
click at [894, 96] on span "Open profile" at bounding box center [902, 93] width 41 height 10
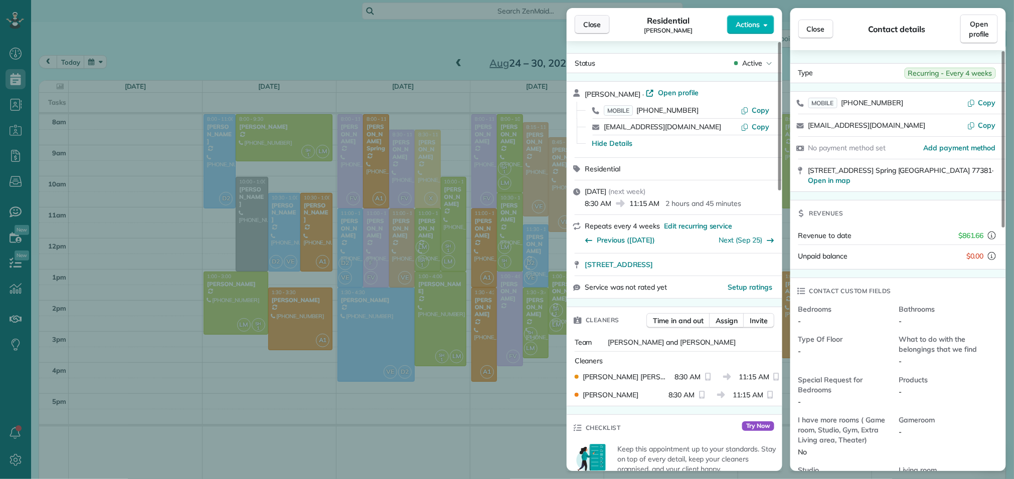
click at [592, 25] on span "Close" at bounding box center [592, 25] width 18 height 10
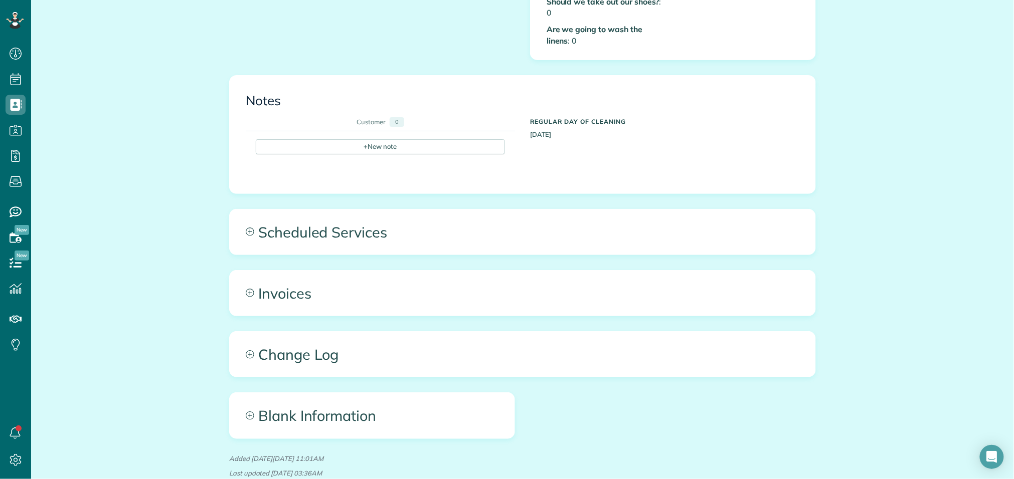
scroll to position [561, 0]
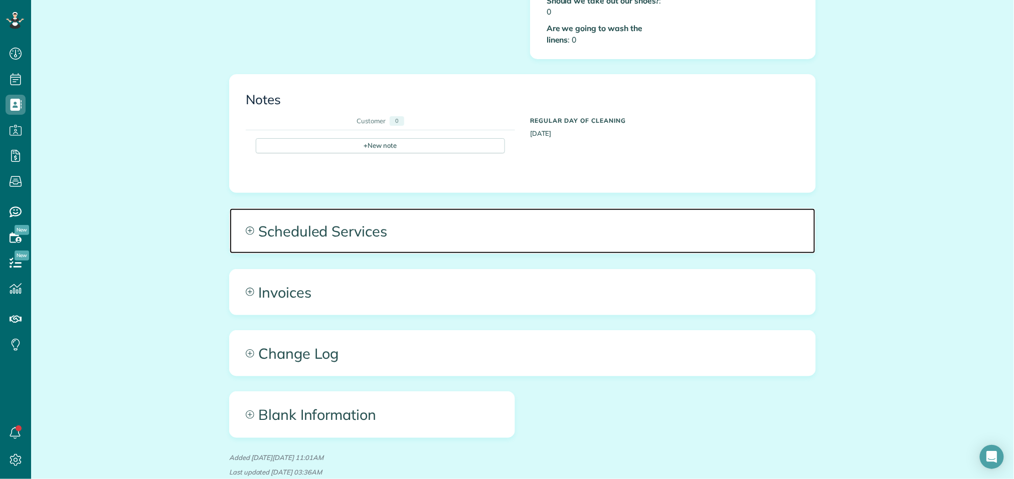
click at [664, 226] on span "Scheduled Services" at bounding box center [523, 231] width 586 height 45
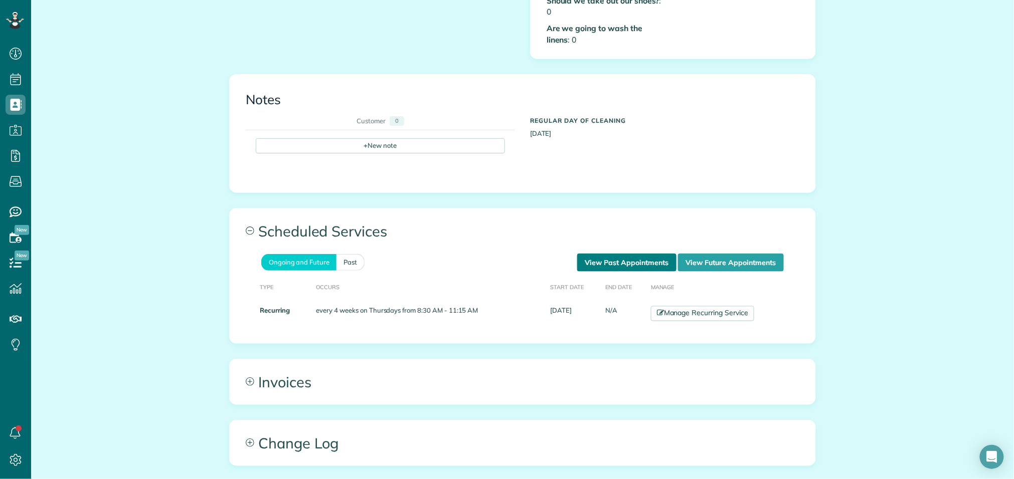
click at [643, 254] on link "View Past Appointments" at bounding box center [626, 263] width 99 height 18
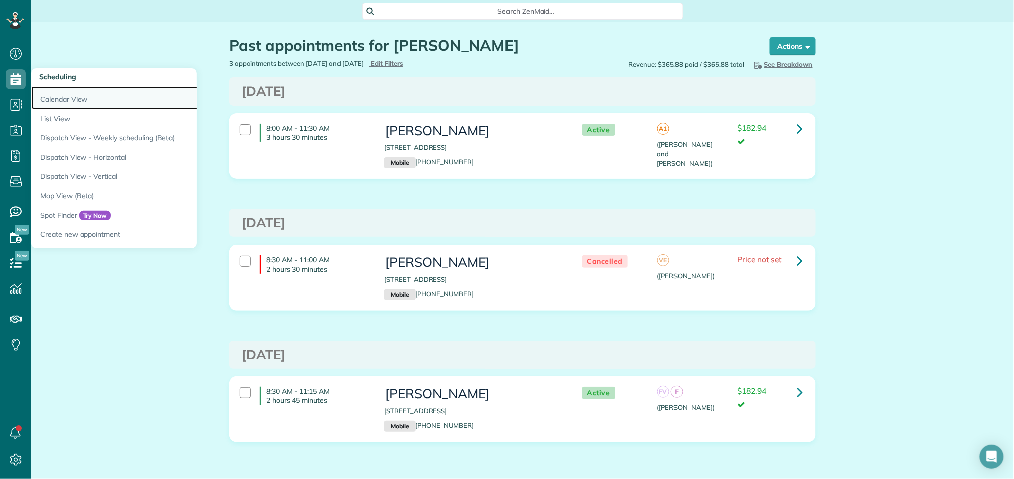
click at [53, 101] on link "Calendar View" at bounding box center [156, 97] width 251 height 23
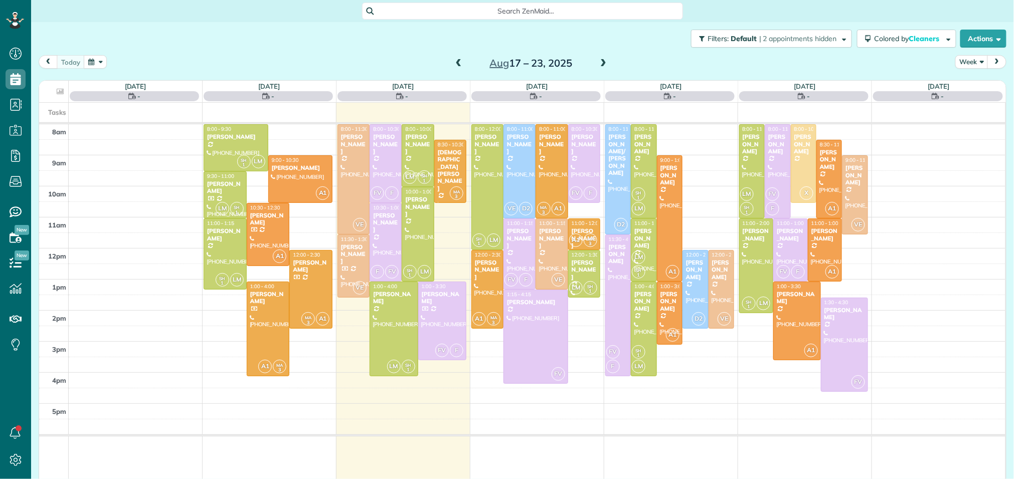
scroll to position [4, 4]
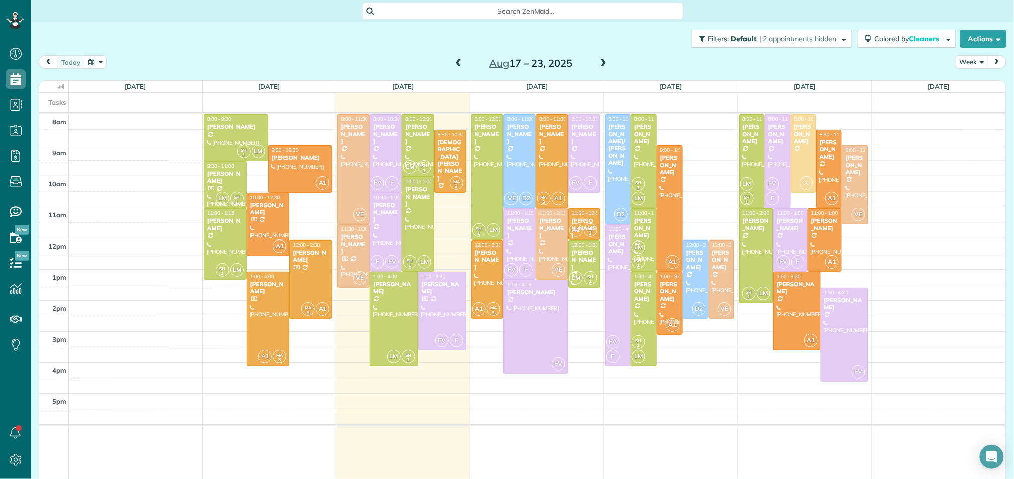
click at [603, 62] on span at bounding box center [603, 63] width 11 height 9
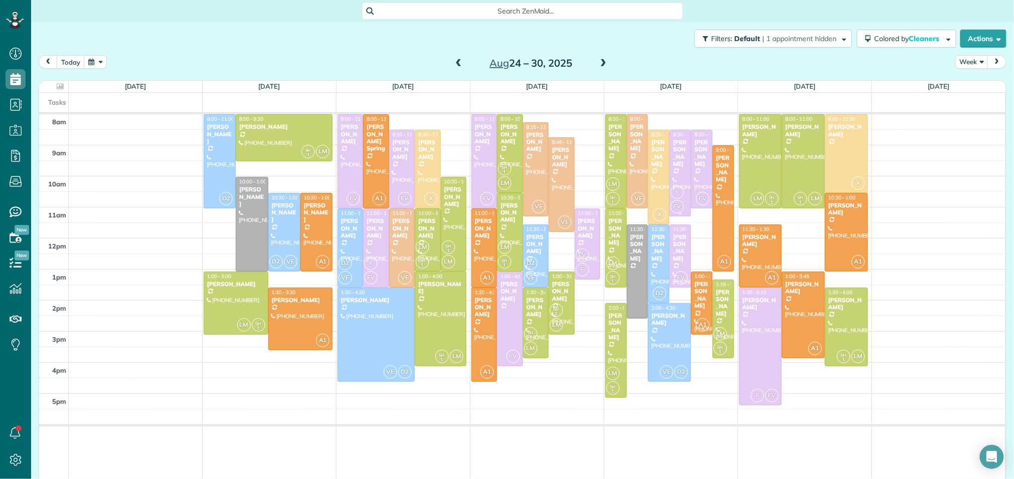
click at [682, 165] on div at bounding box center [680, 173] width 21 height 86
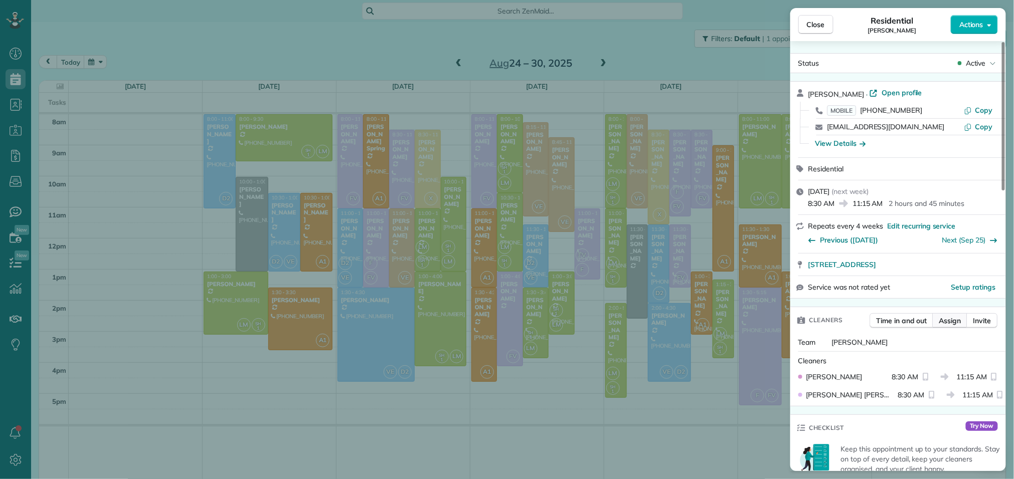
click at [953, 316] on button "Assign" at bounding box center [950, 320] width 35 height 15
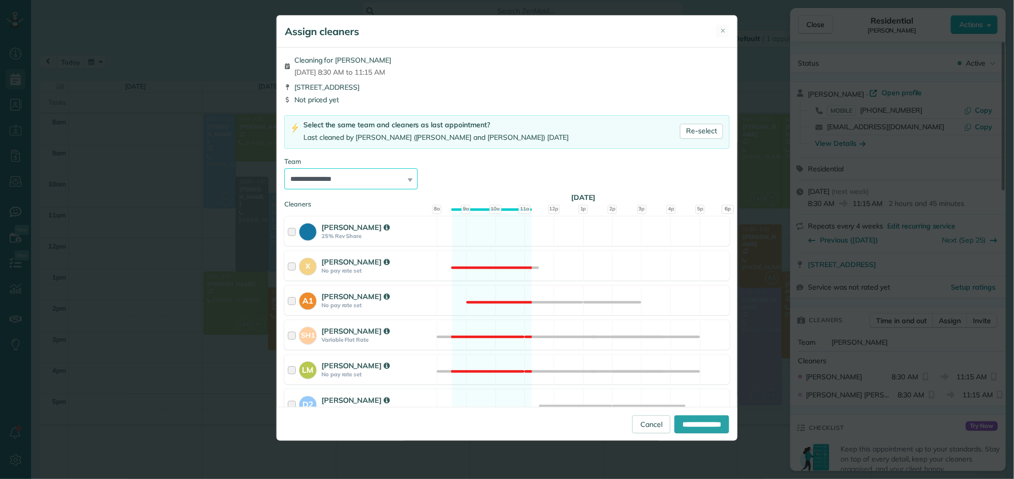
click at [403, 180] on select "**********" at bounding box center [350, 179] width 133 height 21
select select "*****"
click at [284, 169] on select "**********" at bounding box center [350, 179] width 133 height 21
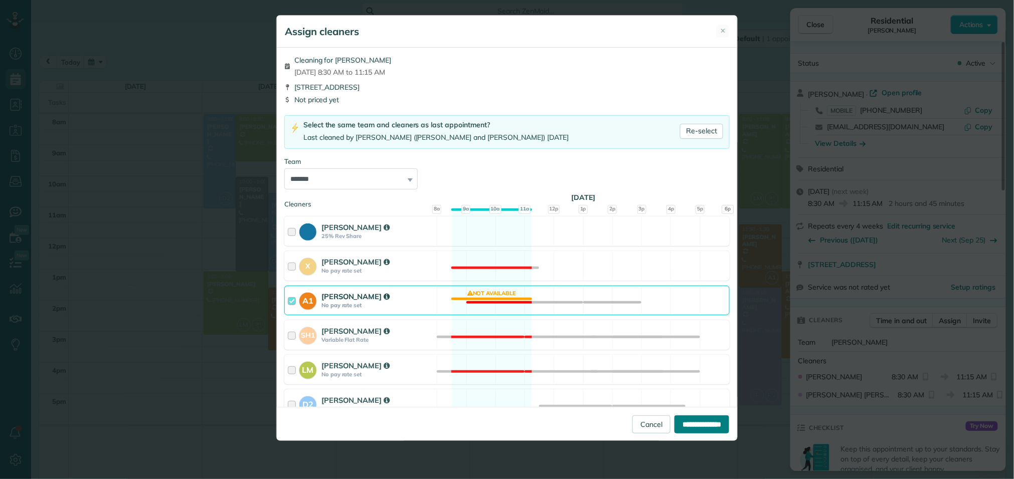
click at [698, 422] on input "**********" at bounding box center [702, 425] width 55 height 18
type input "**********"
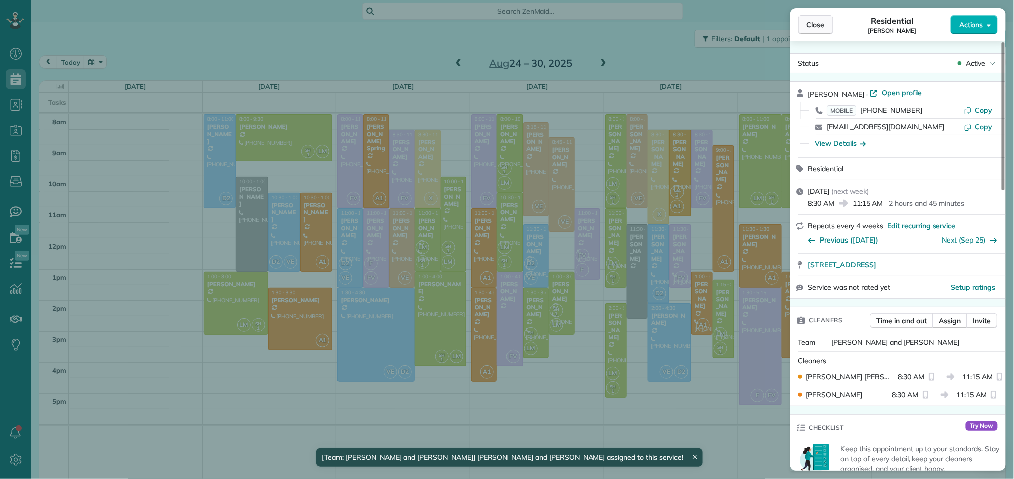
click at [826, 31] on button "Close" at bounding box center [815, 24] width 35 height 19
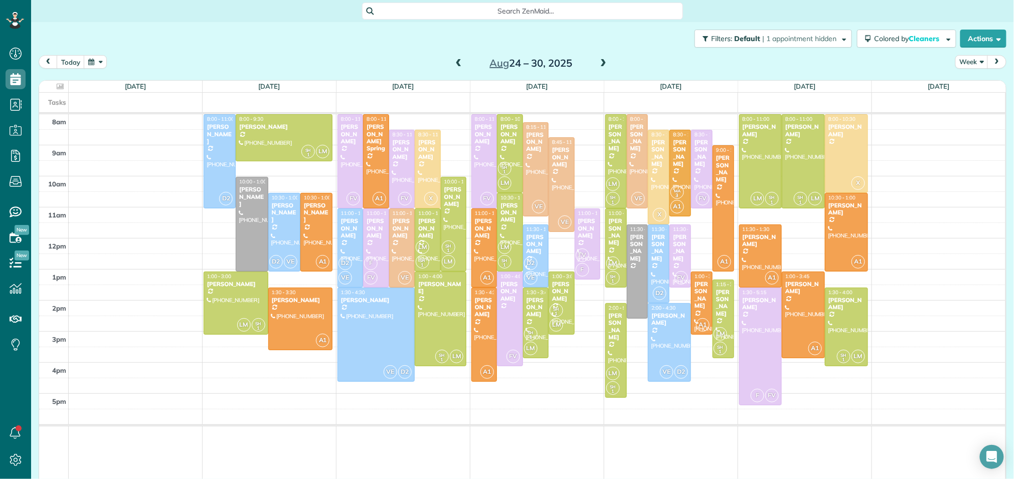
click at [460, 62] on span at bounding box center [458, 63] width 11 height 9
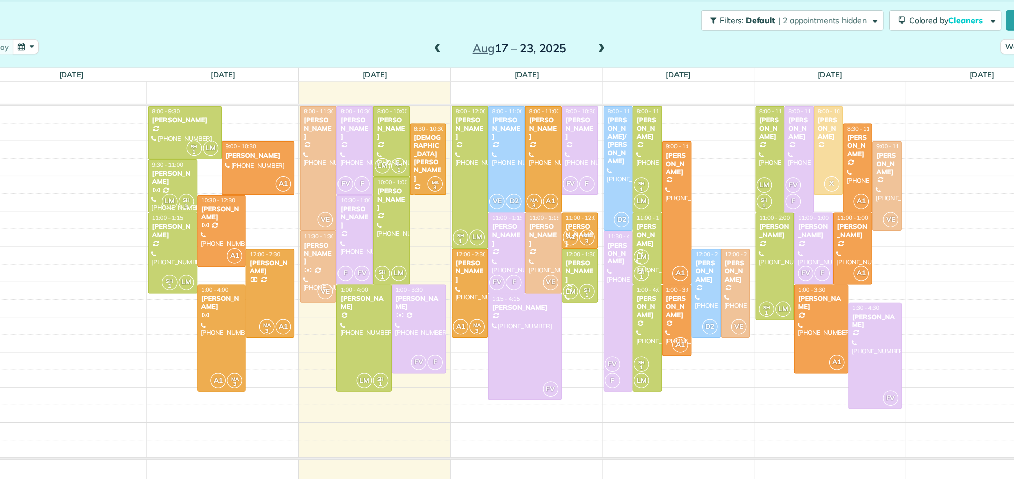
click at [607, 61] on span at bounding box center [603, 63] width 11 height 9
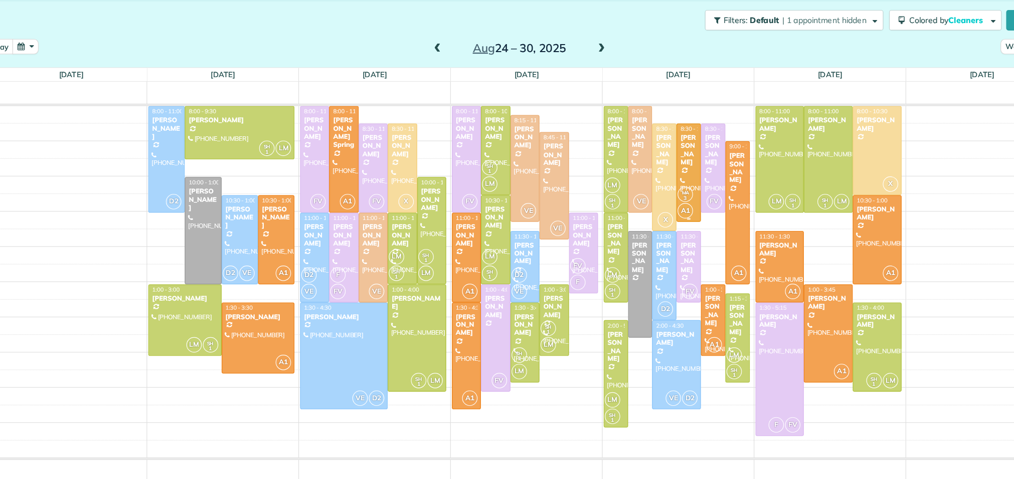
click at [680, 158] on div "[PERSON_NAME]" at bounding box center [681, 153] width 16 height 29
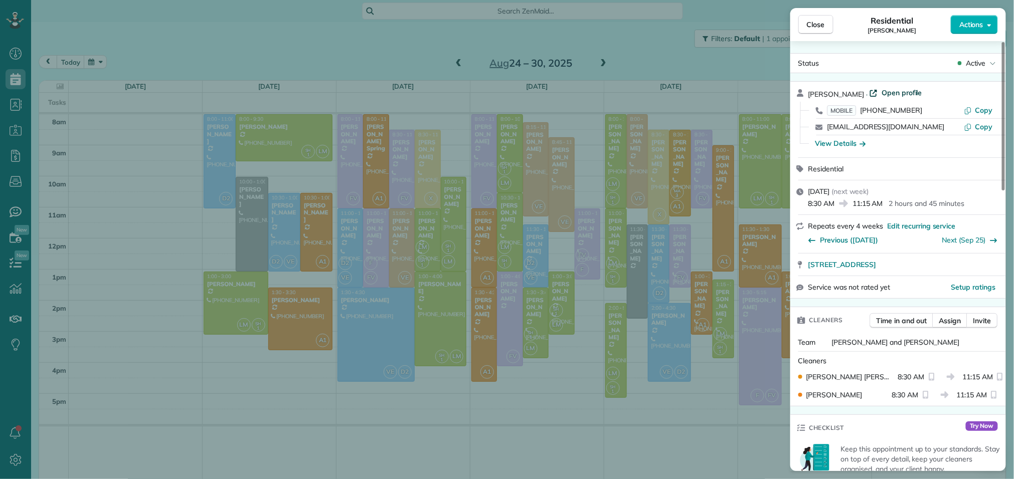
click at [887, 94] on span "Open profile" at bounding box center [902, 93] width 41 height 10
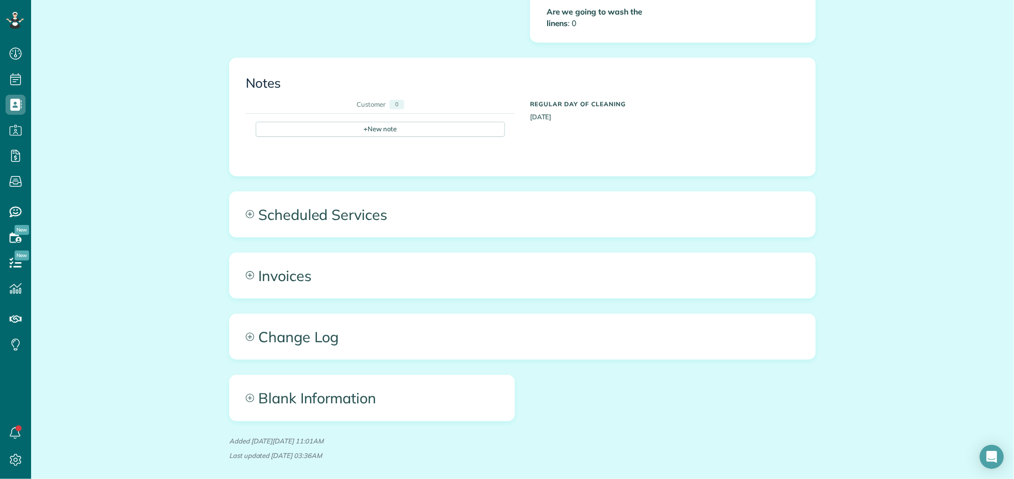
scroll to position [582, 0]
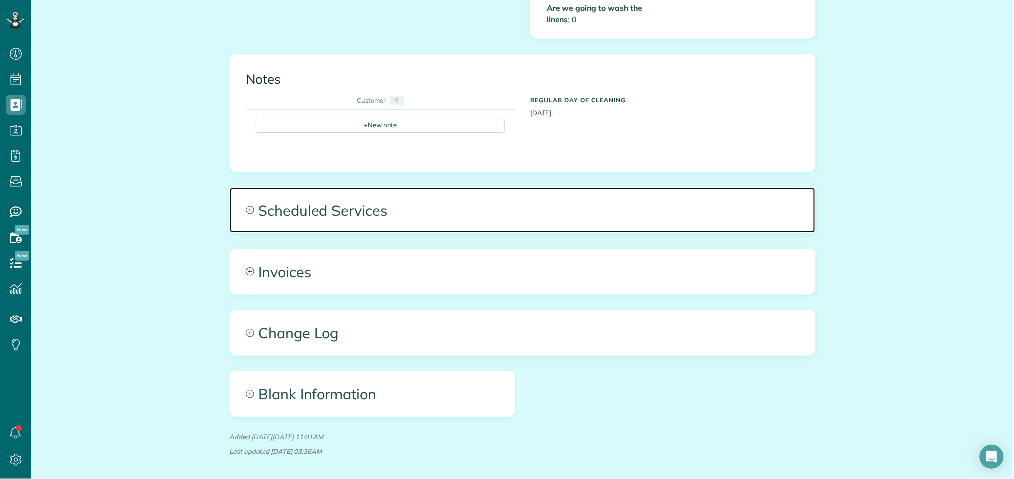
click at [388, 210] on span "Scheduled Services" at bounding box center [523, 210] width 586 height 45
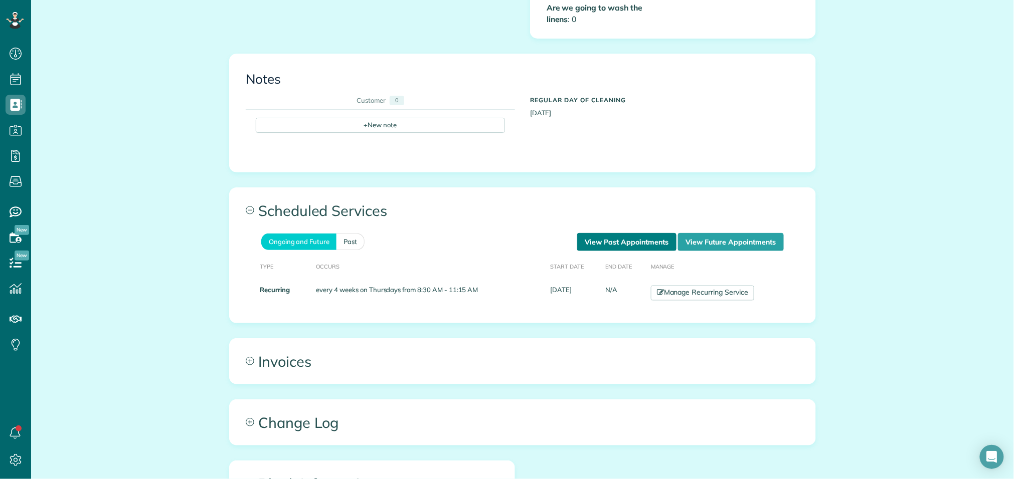
click at [615, 238] on link "View Past Appointments" at bounding box center [626, 242] width 99 height 18
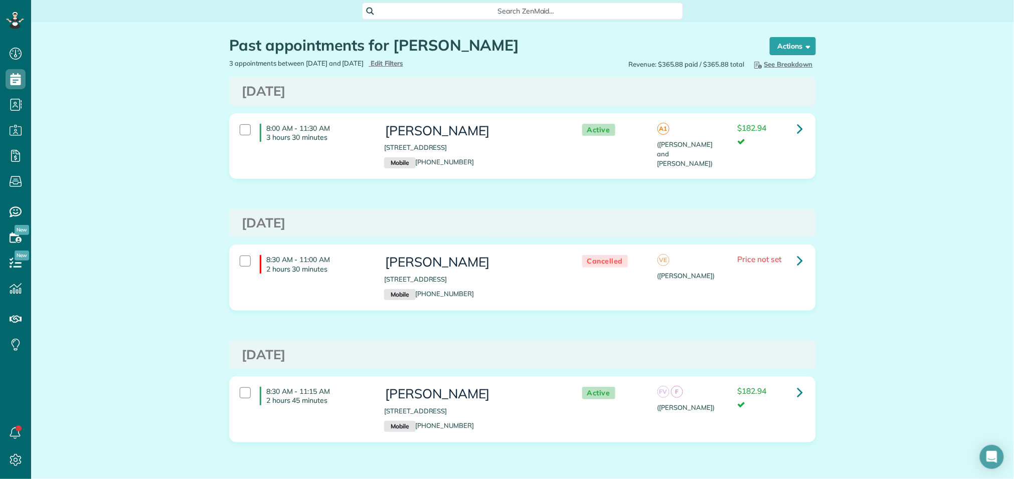
scroll to position [4, 4]
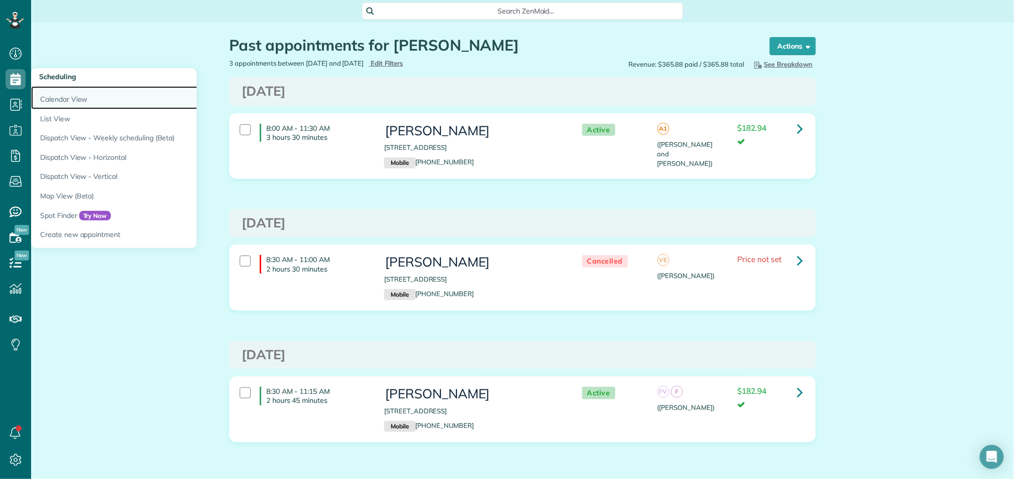
click at [49, 97] on link "Calendar View" at bounding box center [156, 97] width 251 height 23
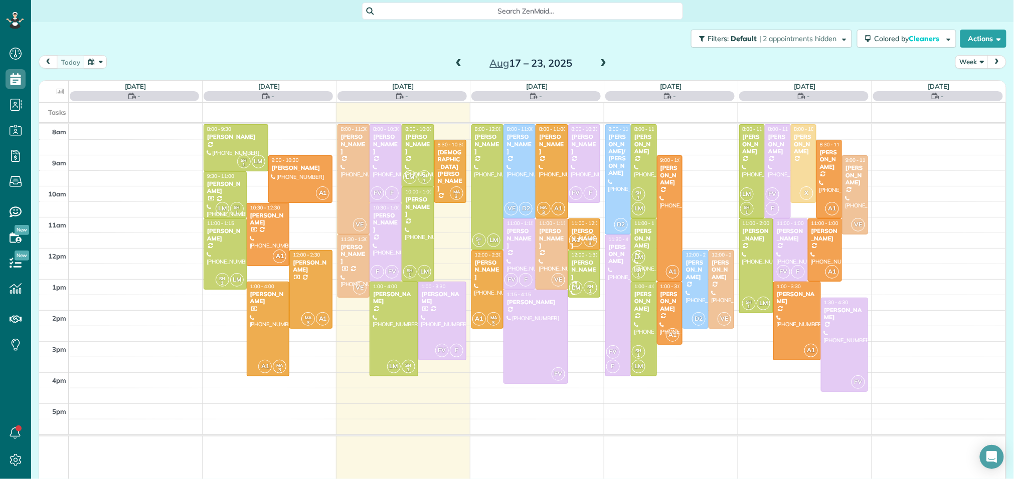
scroll to position [4, 4]
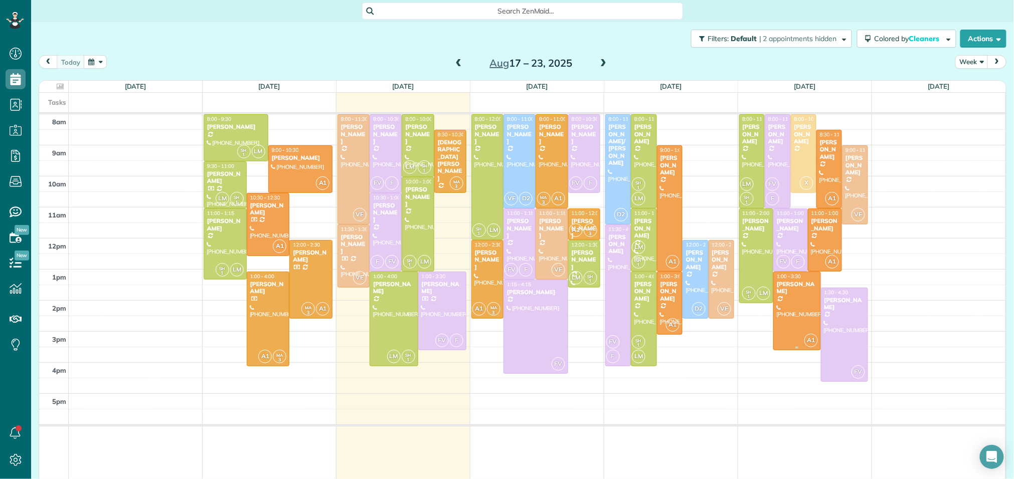
click at [782, 325] on div at bounding box center [797, 311] width 46 height 78
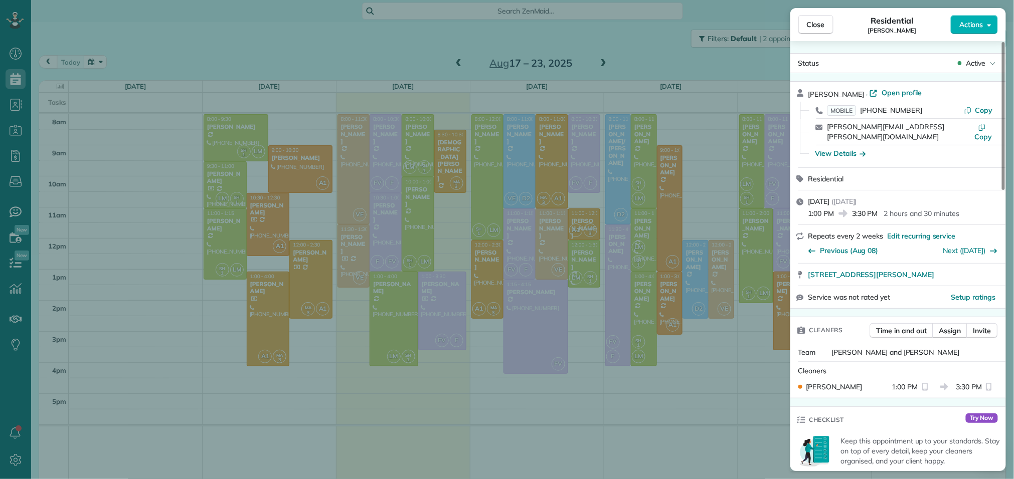
click at [782, 325] on div "Close Residential [PERSON_NAME] Actions Status Active [PERSON_NAME] · Open prof…" at bounding box center [507, 239] width 1014 height 479
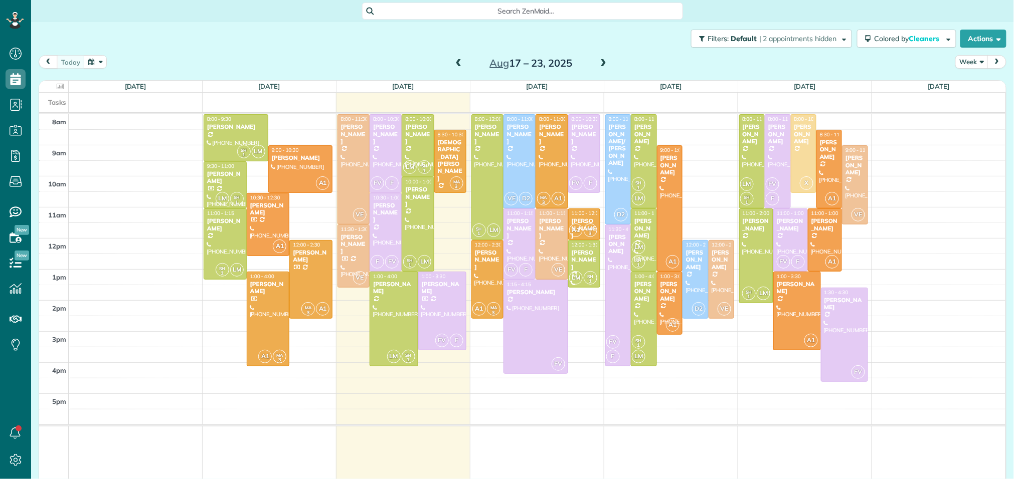
scroll to position [4, 4]
